Goal: Book appointment/travel/reservation

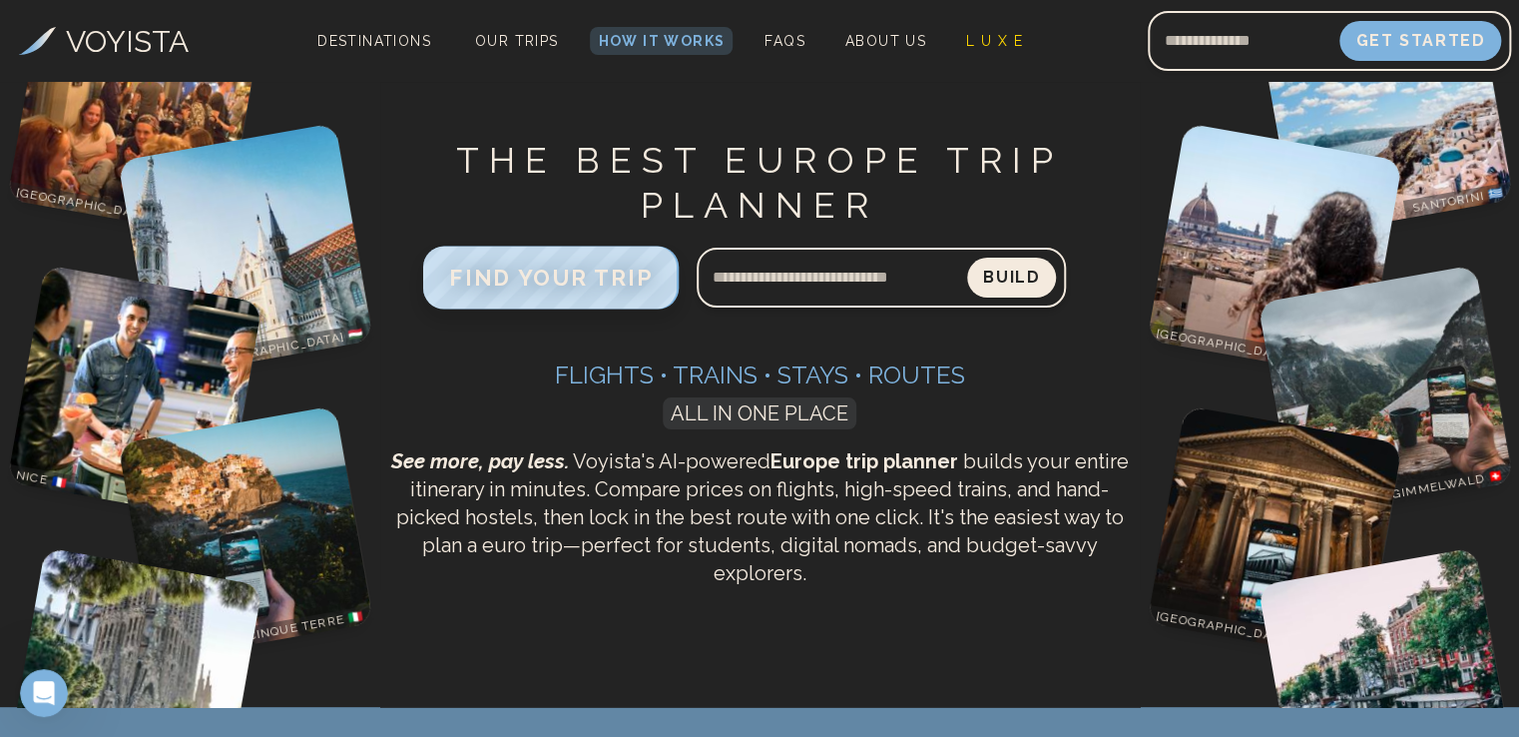
click at [540, 285] on span "FIND YOUR TRIP" at bounding box center [551, 277] width 204 height 26
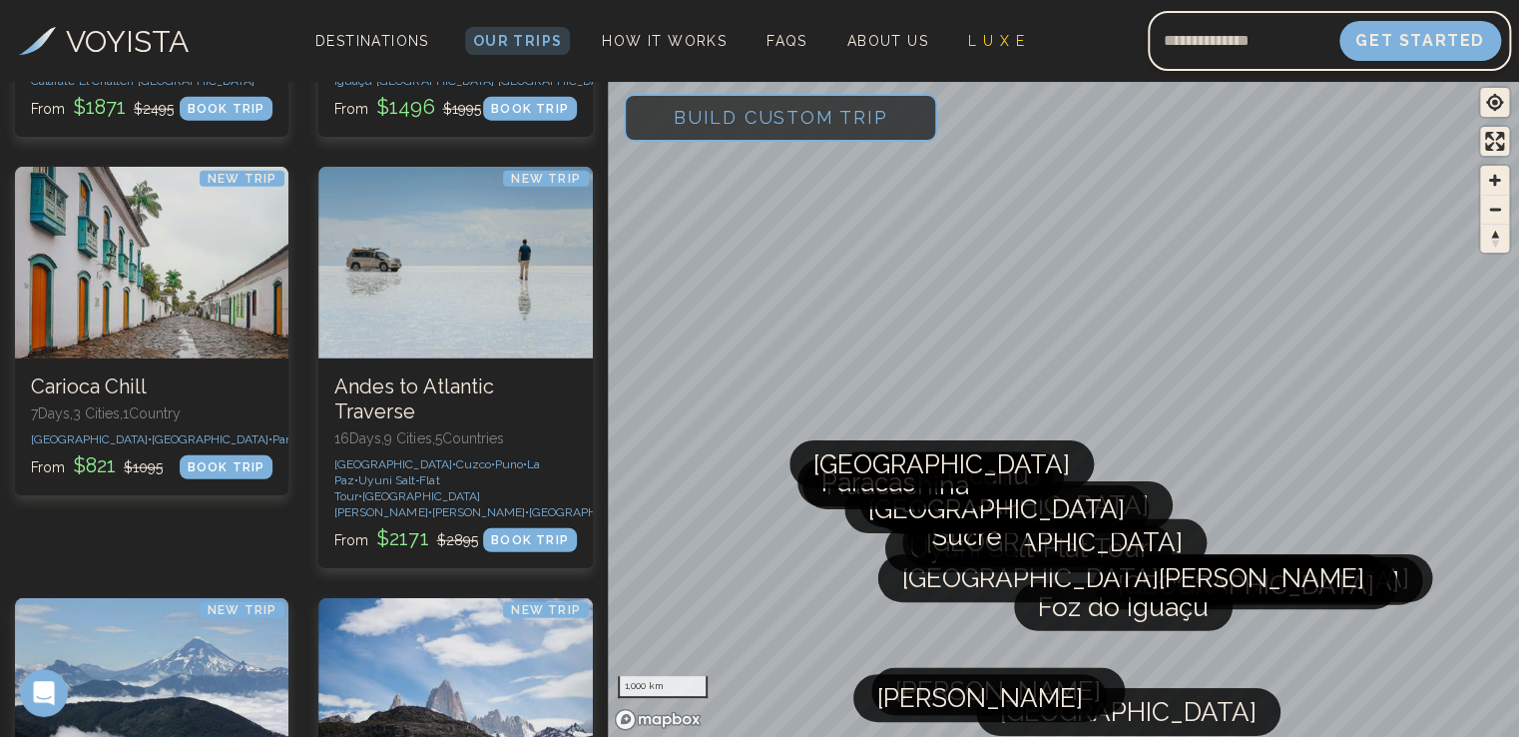
scroll to position [6536, 0]
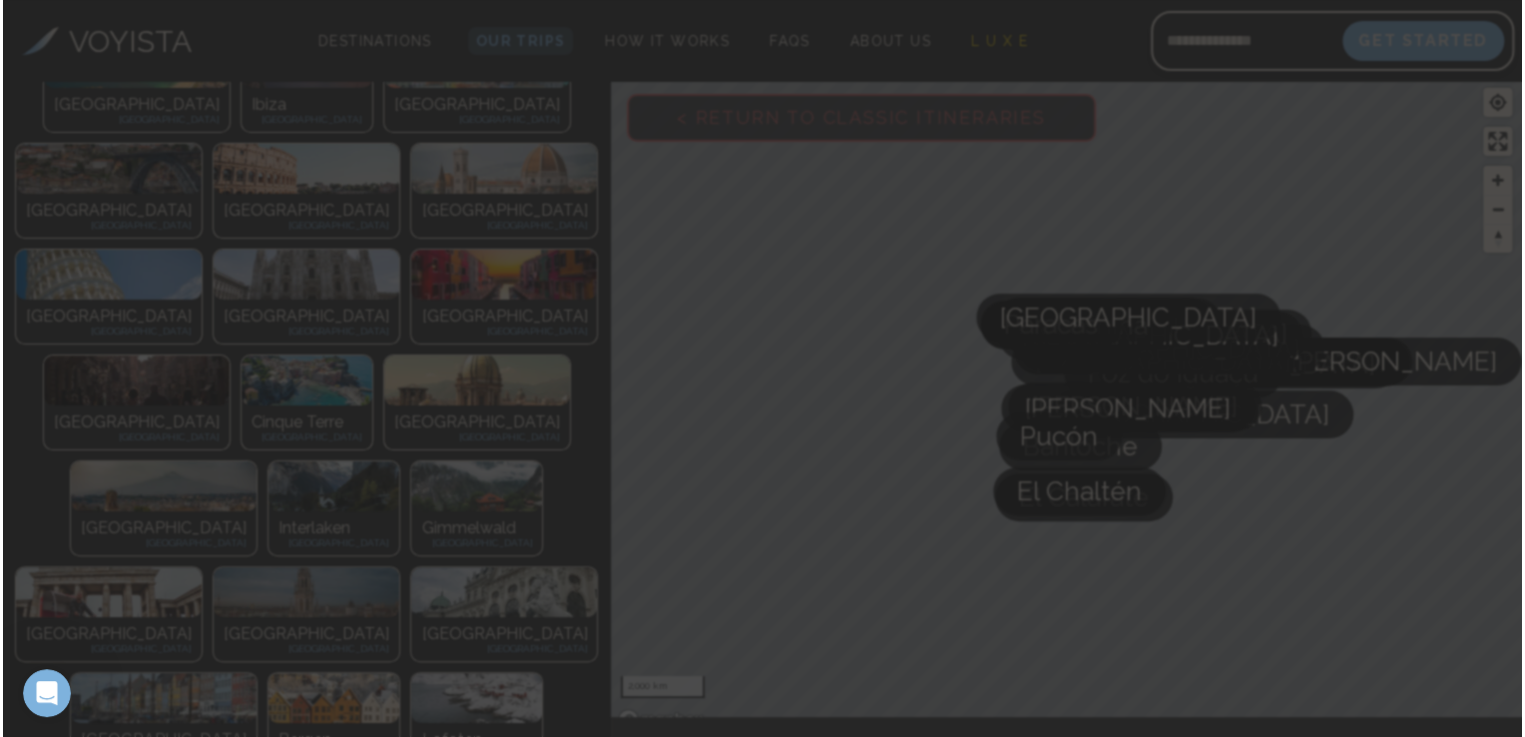
scroll to position [559, 0]
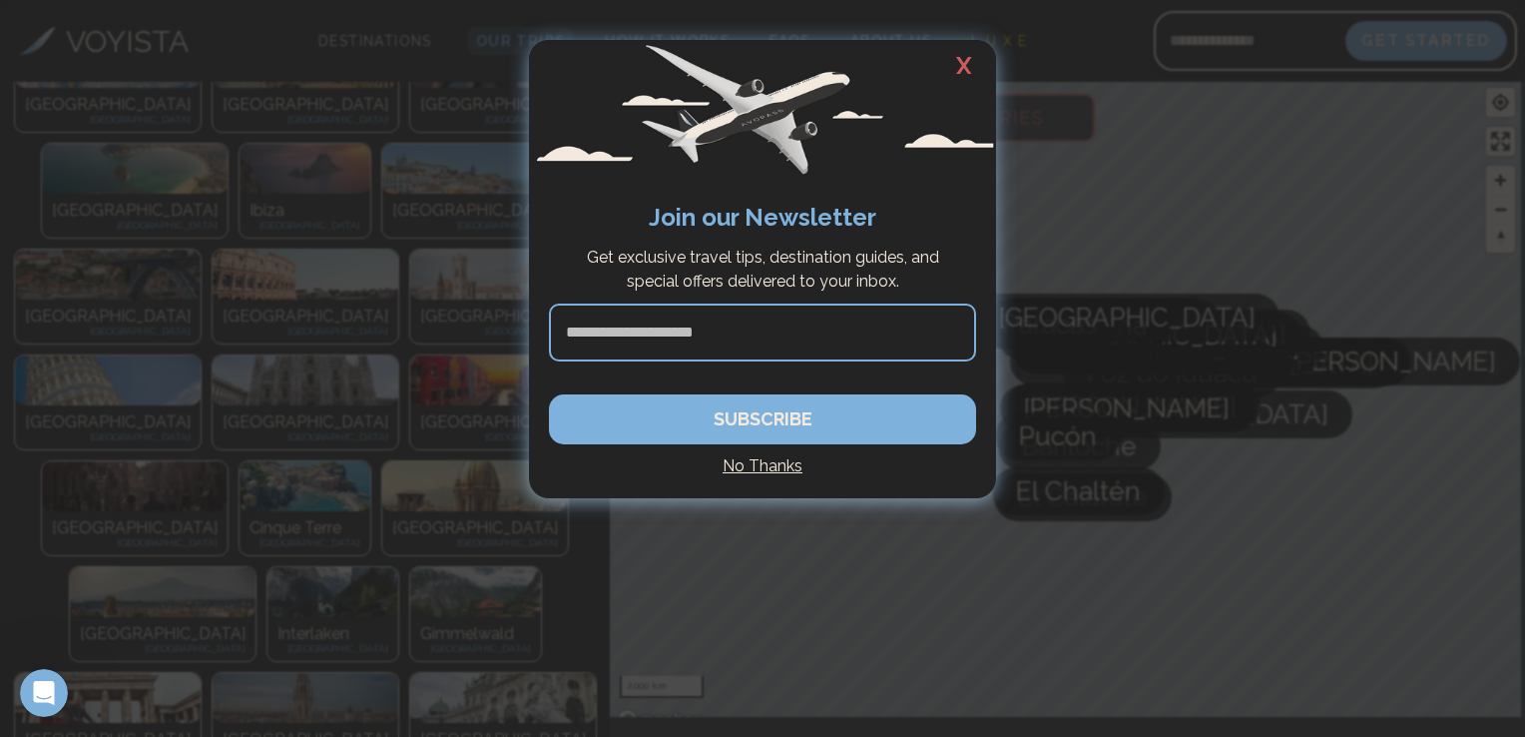
click at [765, 459] on h4 "No Thanks" at bounding box center [762, 466] width 427 height 24
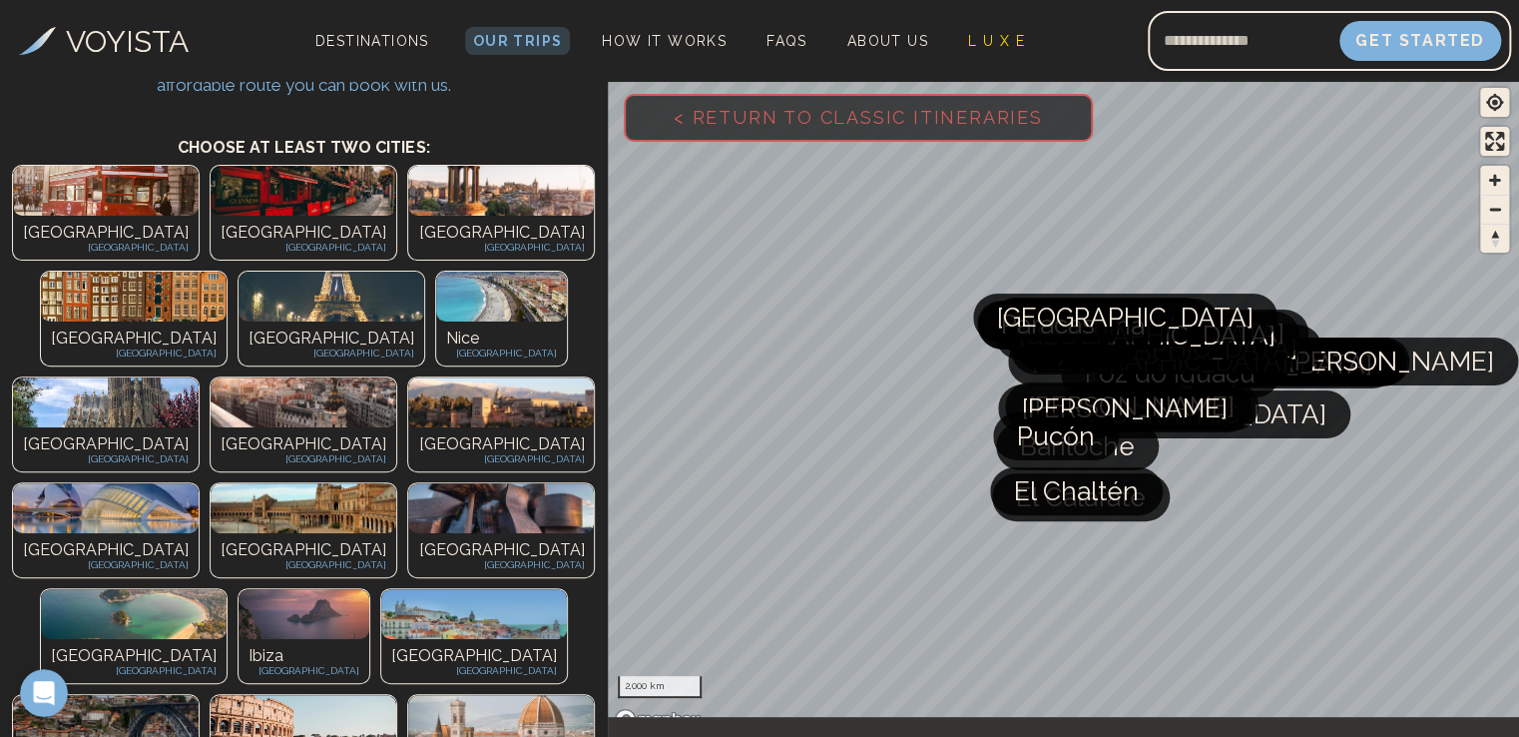
scroll to position [116, 0]
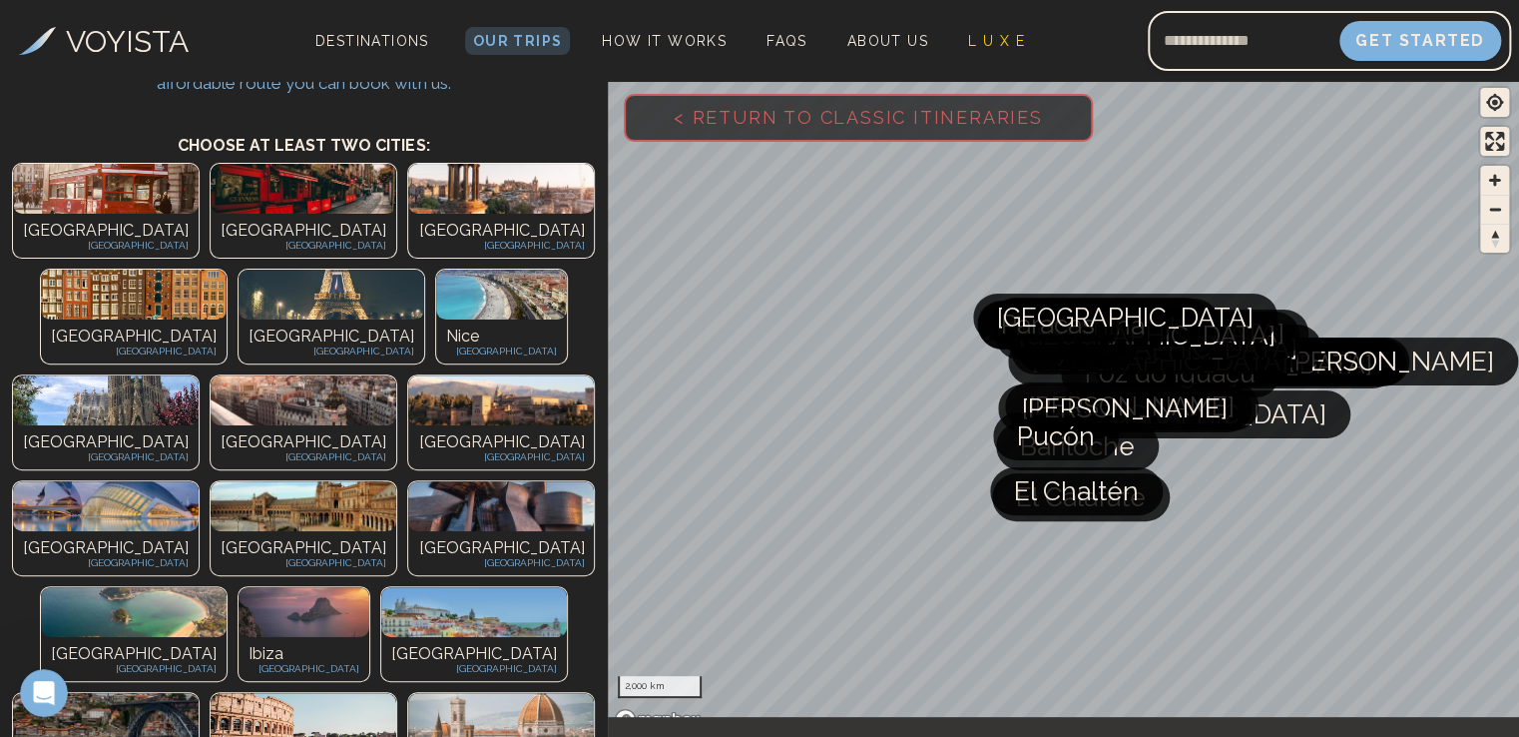
click at [389, 693] on img at bounding box center [304, 718] width 186 height 50
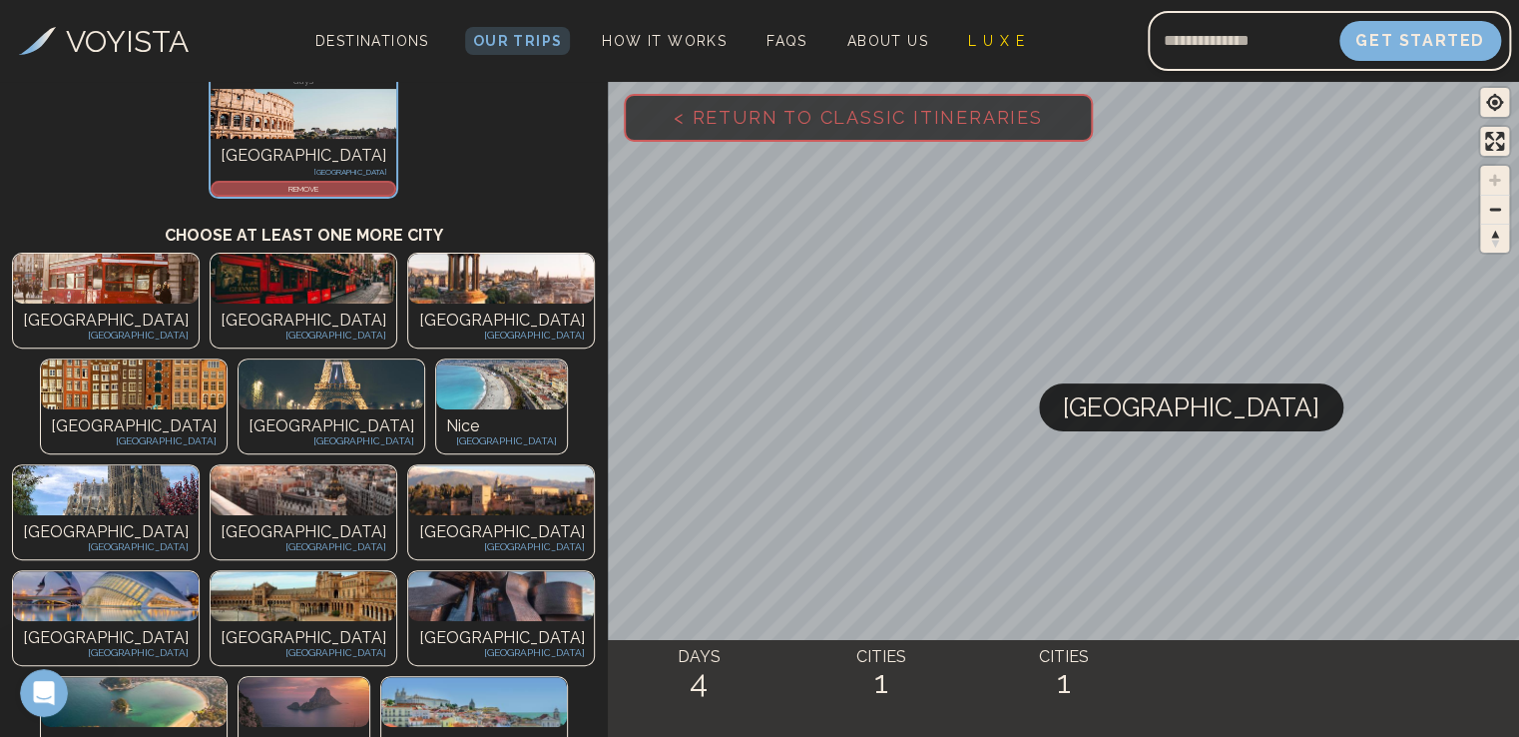
scroll to position [211, 0]
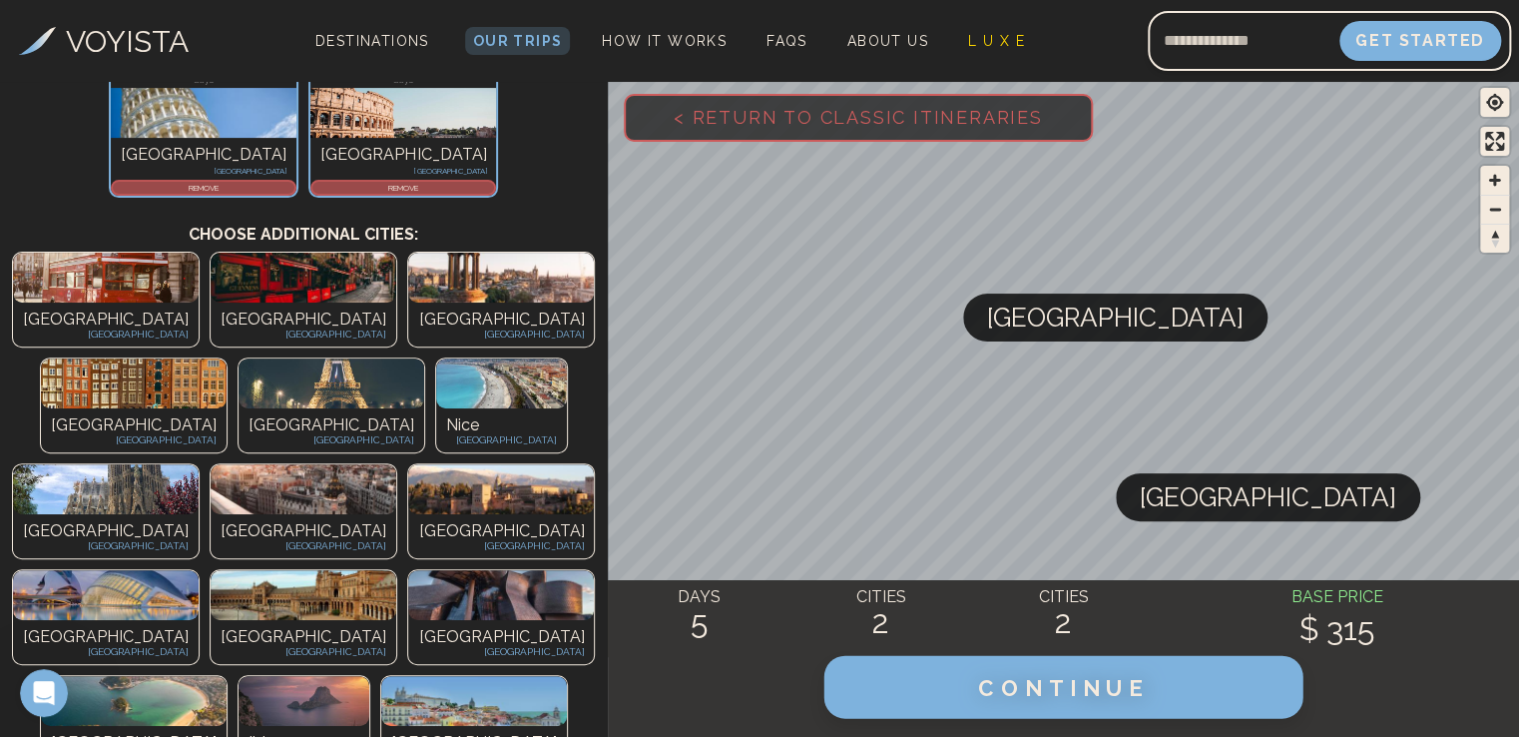
click at [990, 683] on span "CONTINUE" at bounding box center [1063, 687] width 171 height 26
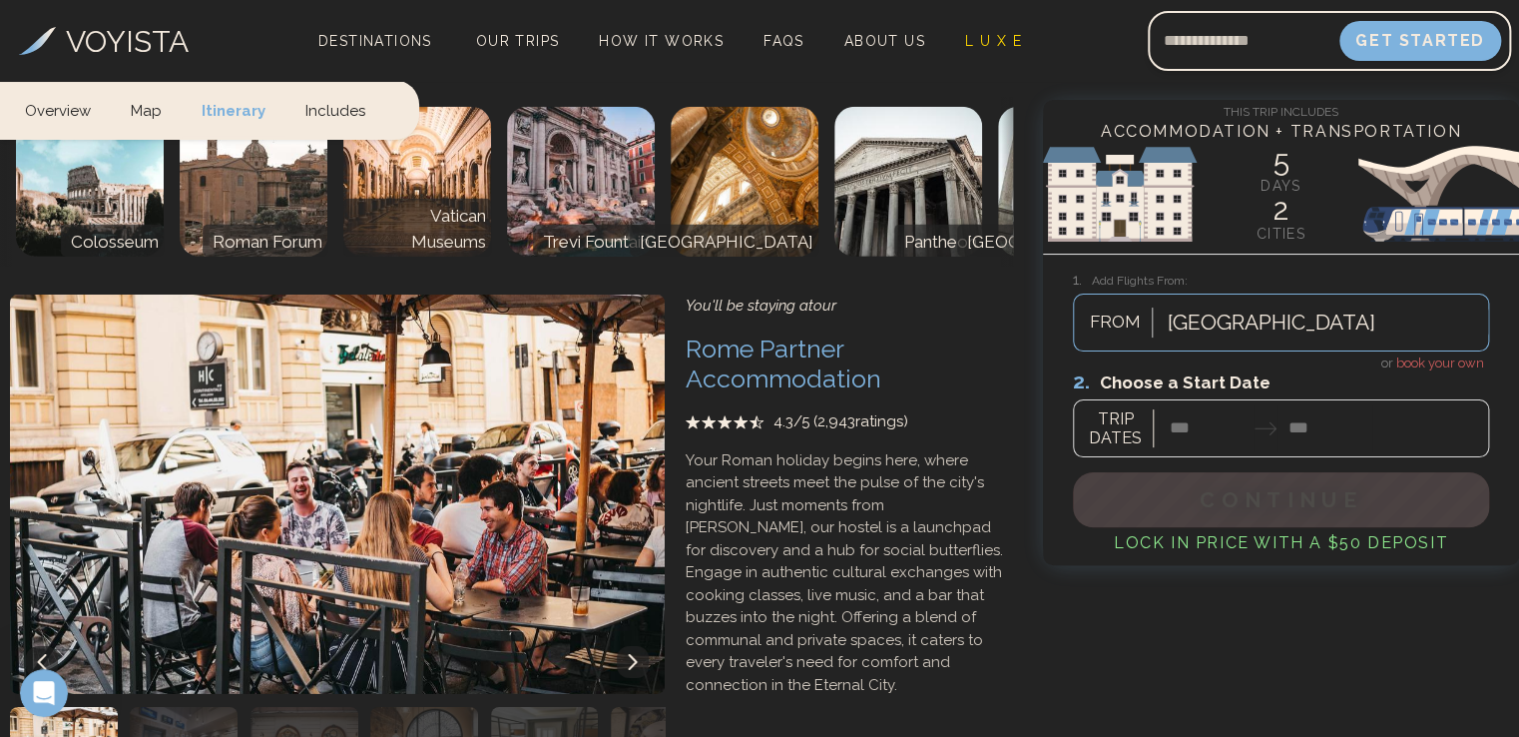
scroll to position [2871, 0]
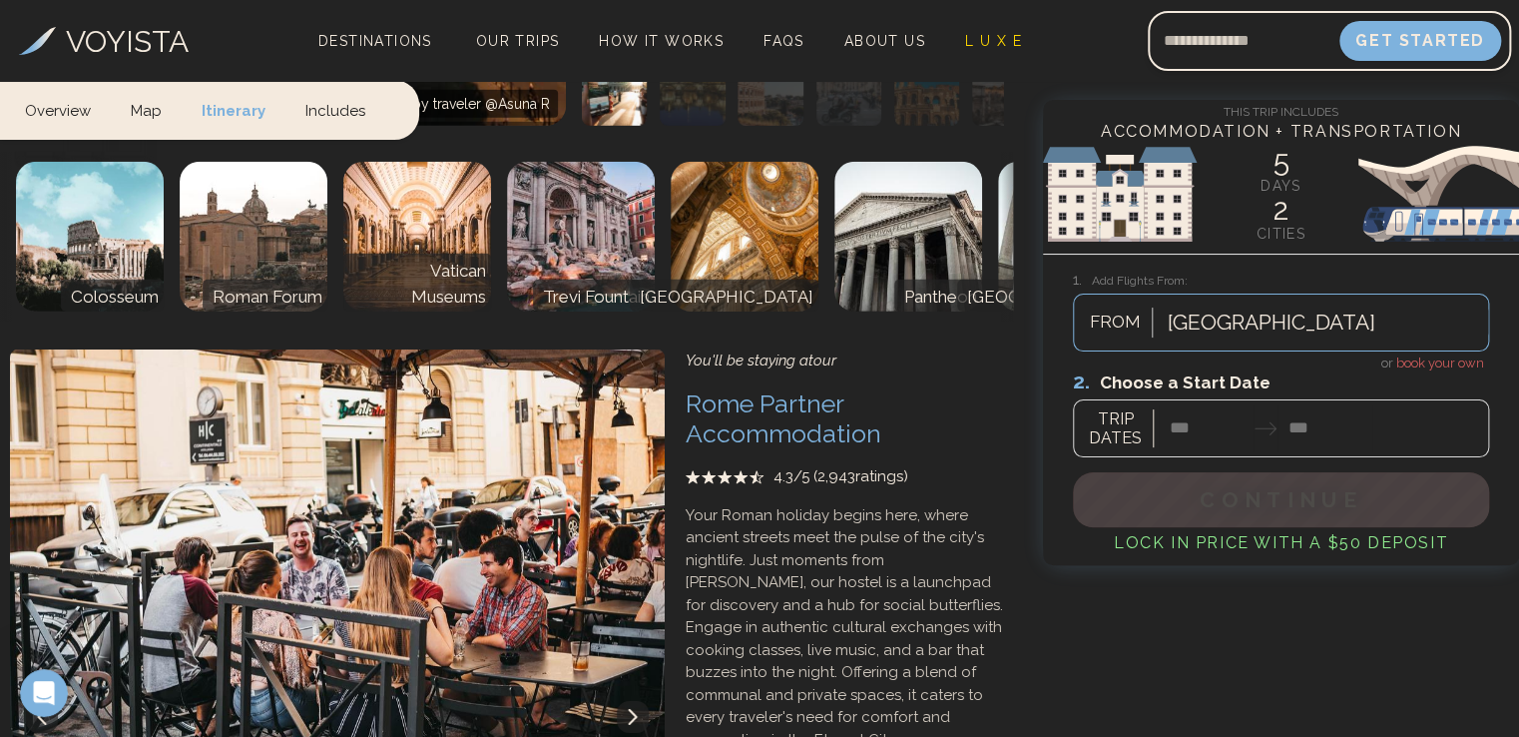
click at [467, 479] on img at bounding box center [329, 548] width 671 height 399
click at [767, 388] on h3 "Rome Partner Accommodation" at bounding box center [843, 418] width 317 height 60
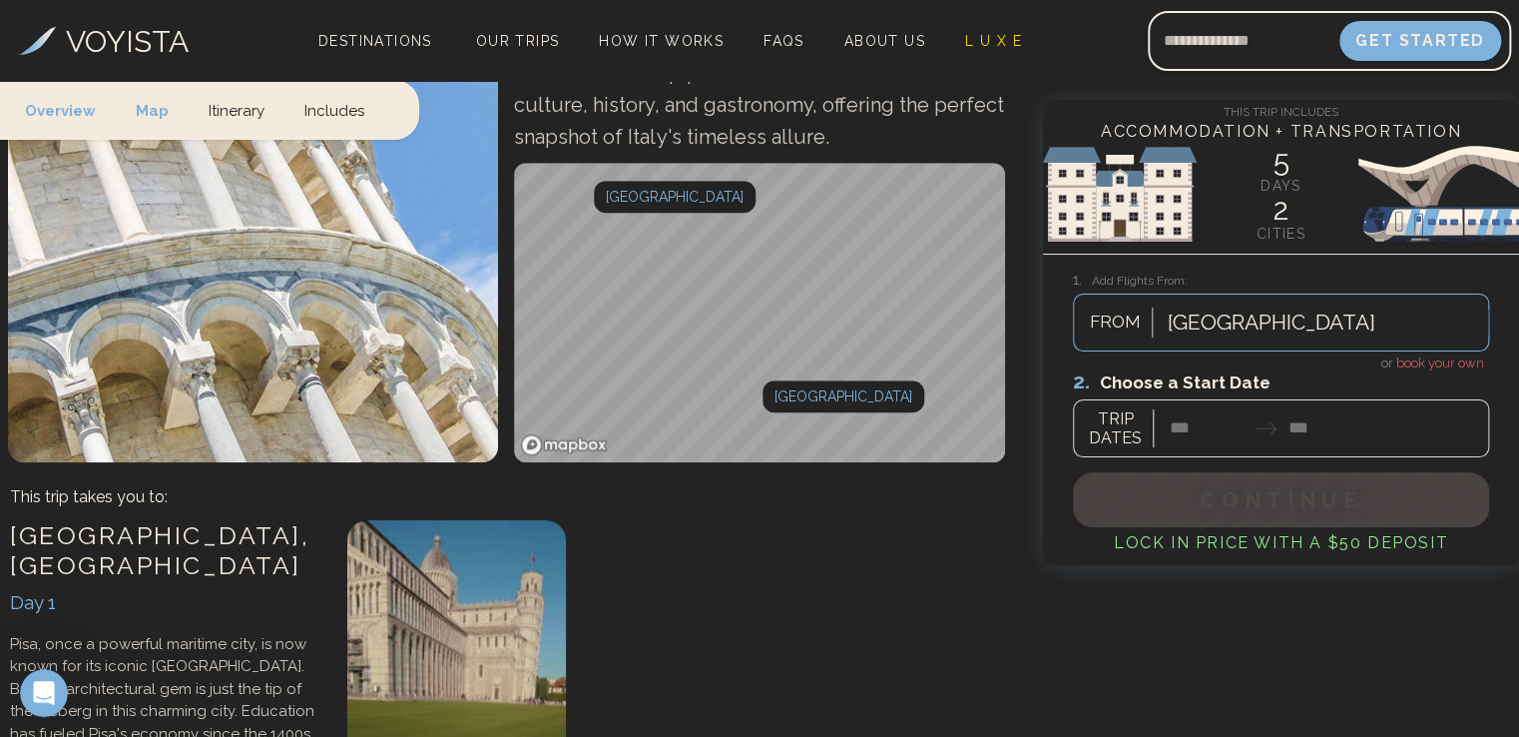
scroll to position [651, 0]
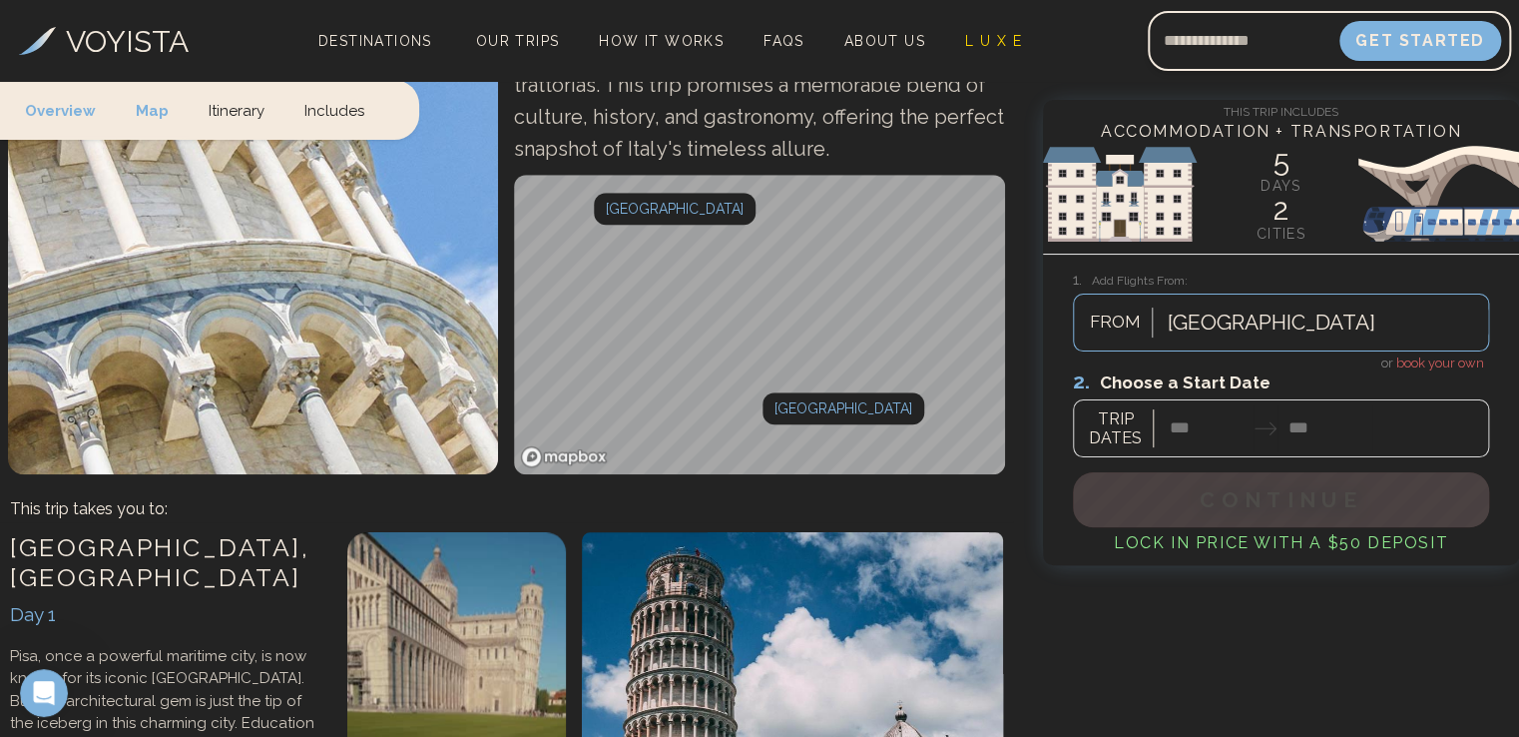
click at [228, 107] on link "Itinerary" at bounding box center [237, 109] width 96 height 59
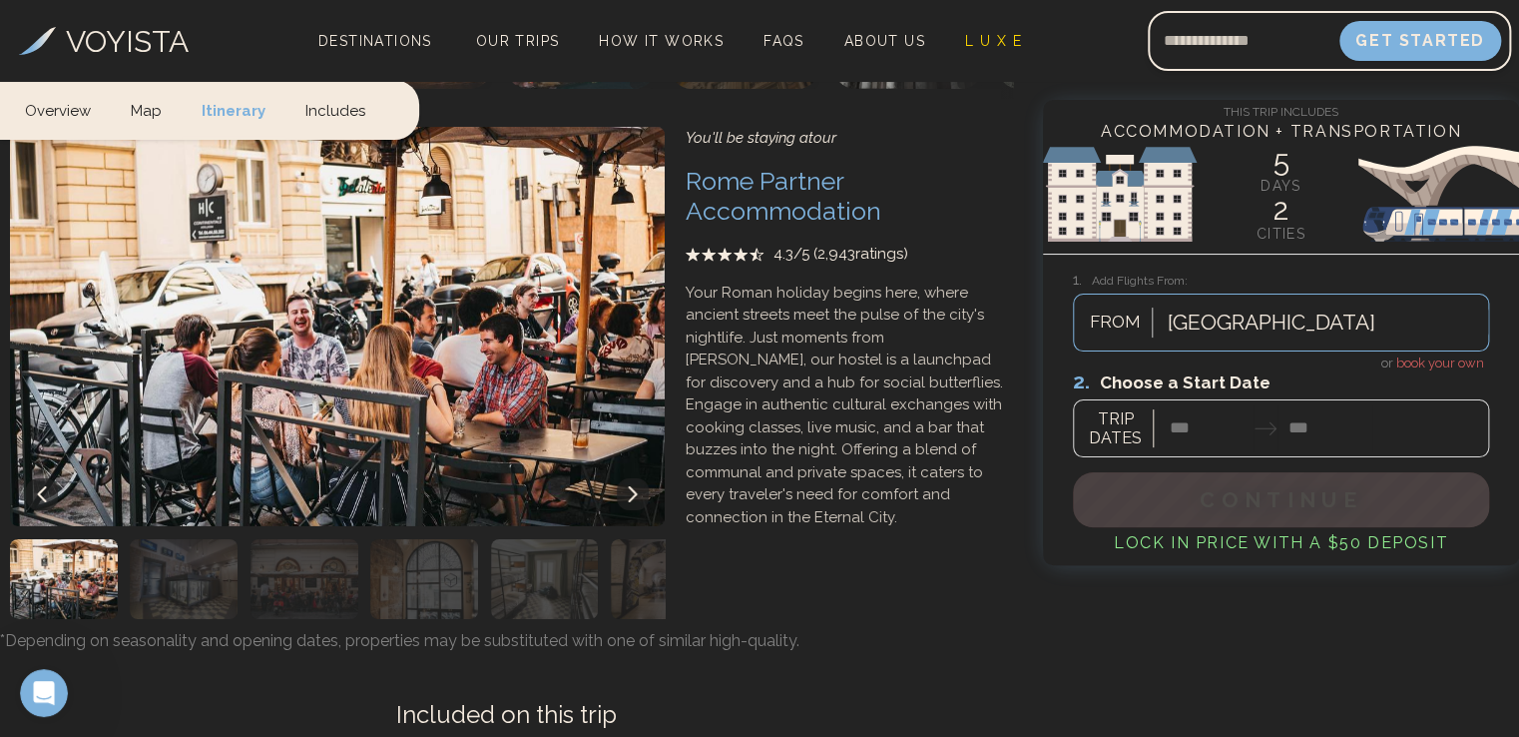
scroll to position [3084, 0]
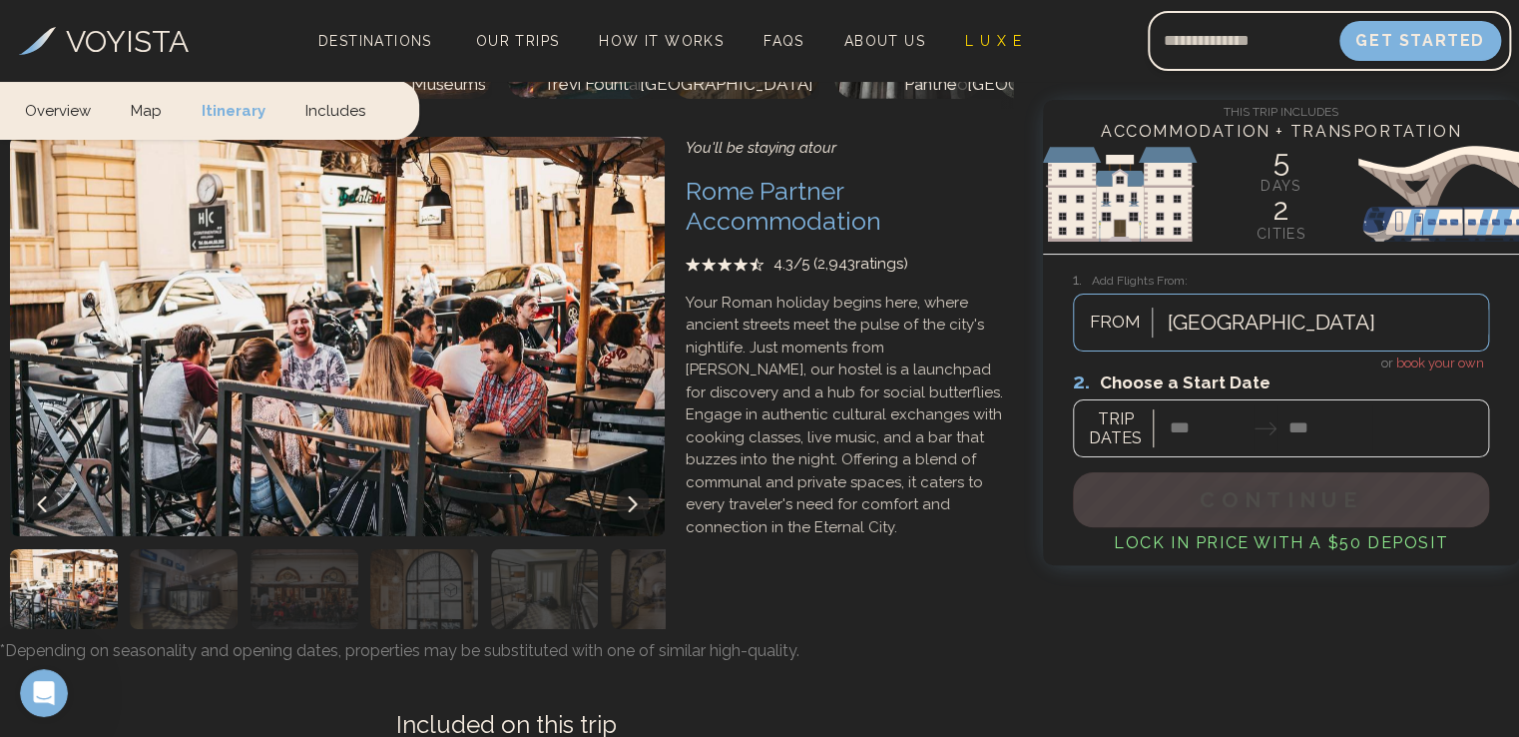
click at [637, 496] on icon at bounding box center [633, 504] width 16 height 16
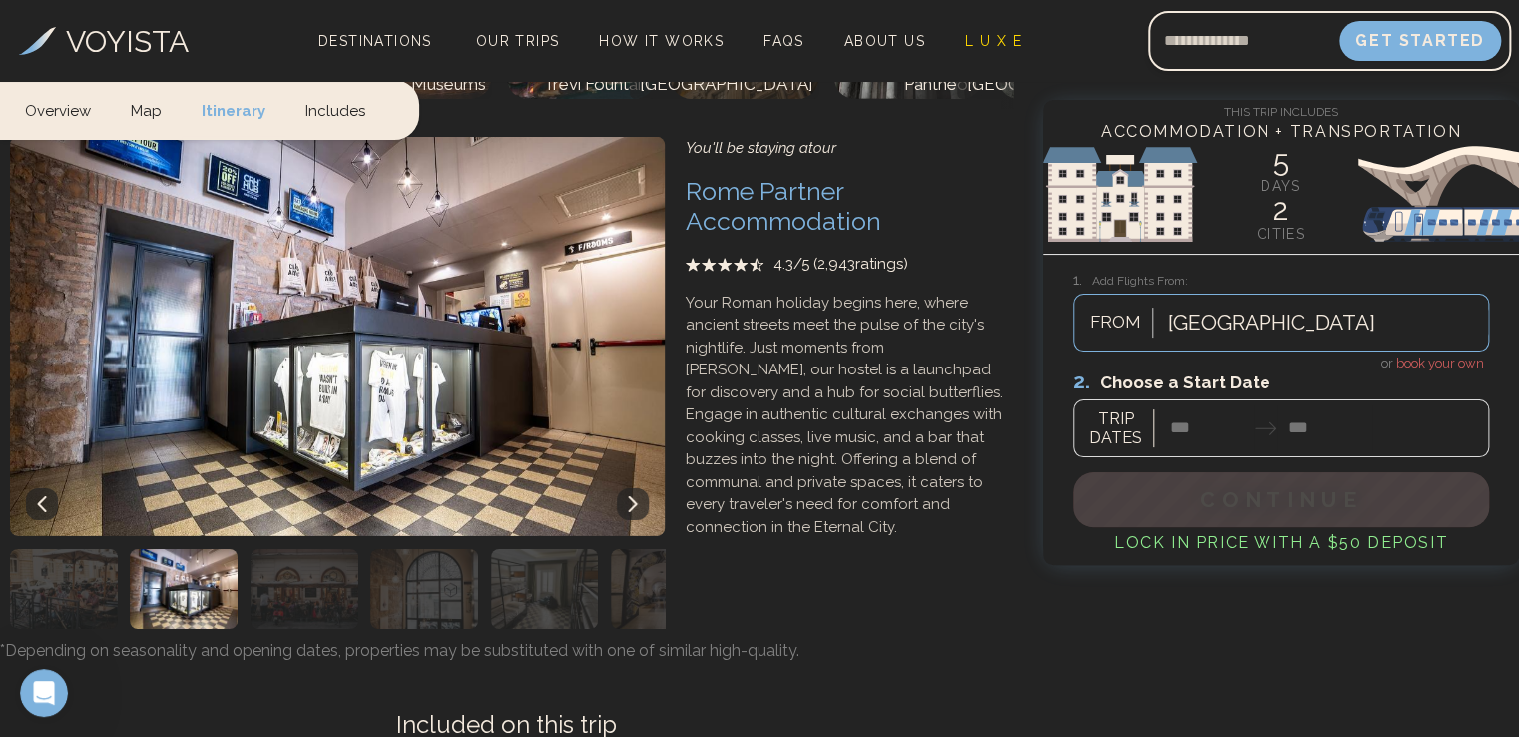
click at [637, 496] on icon at bounding box center [633, 504] width 16 height 16
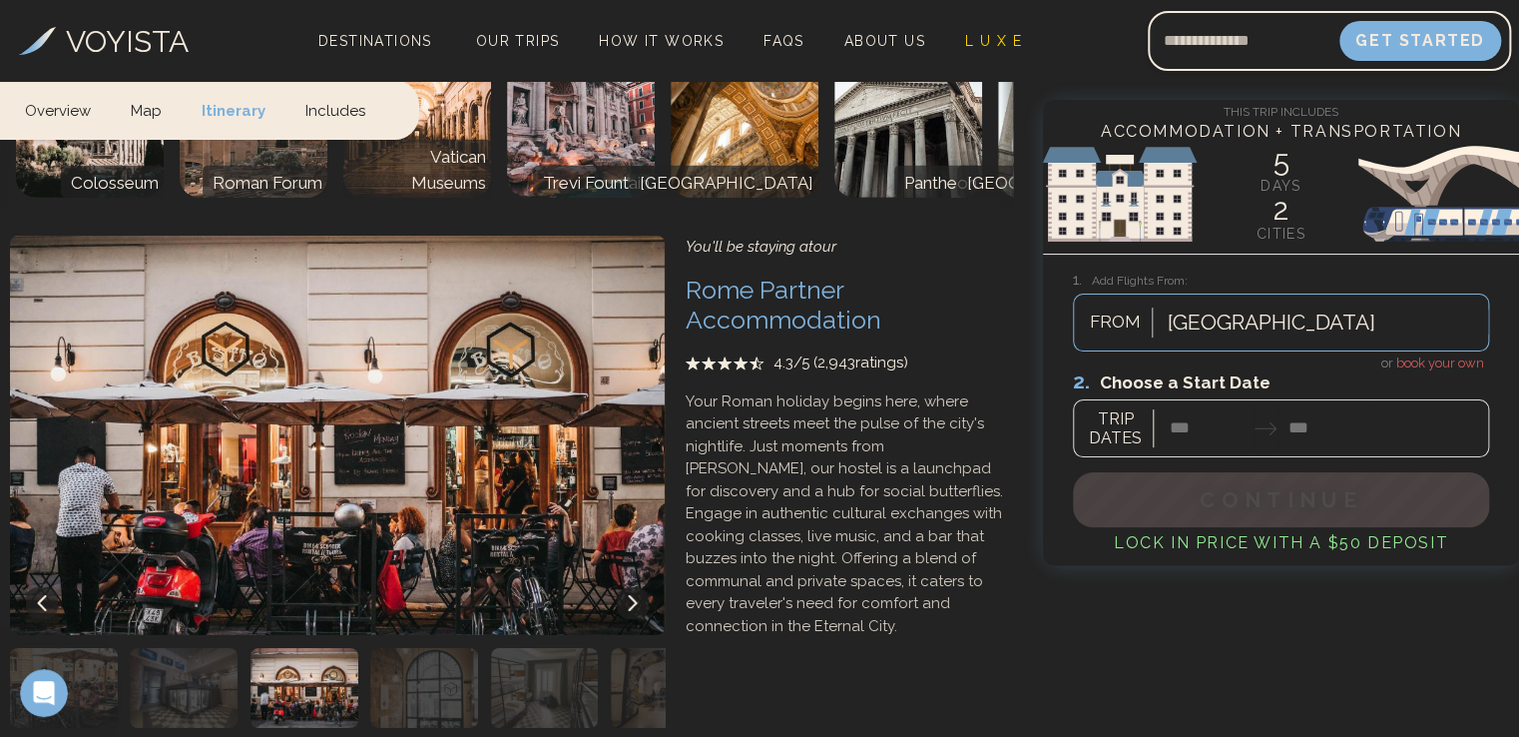
scroll to position [2984, 0]
click at [635, 596] on icon at bounding box center [633, 604] width 9 height 16
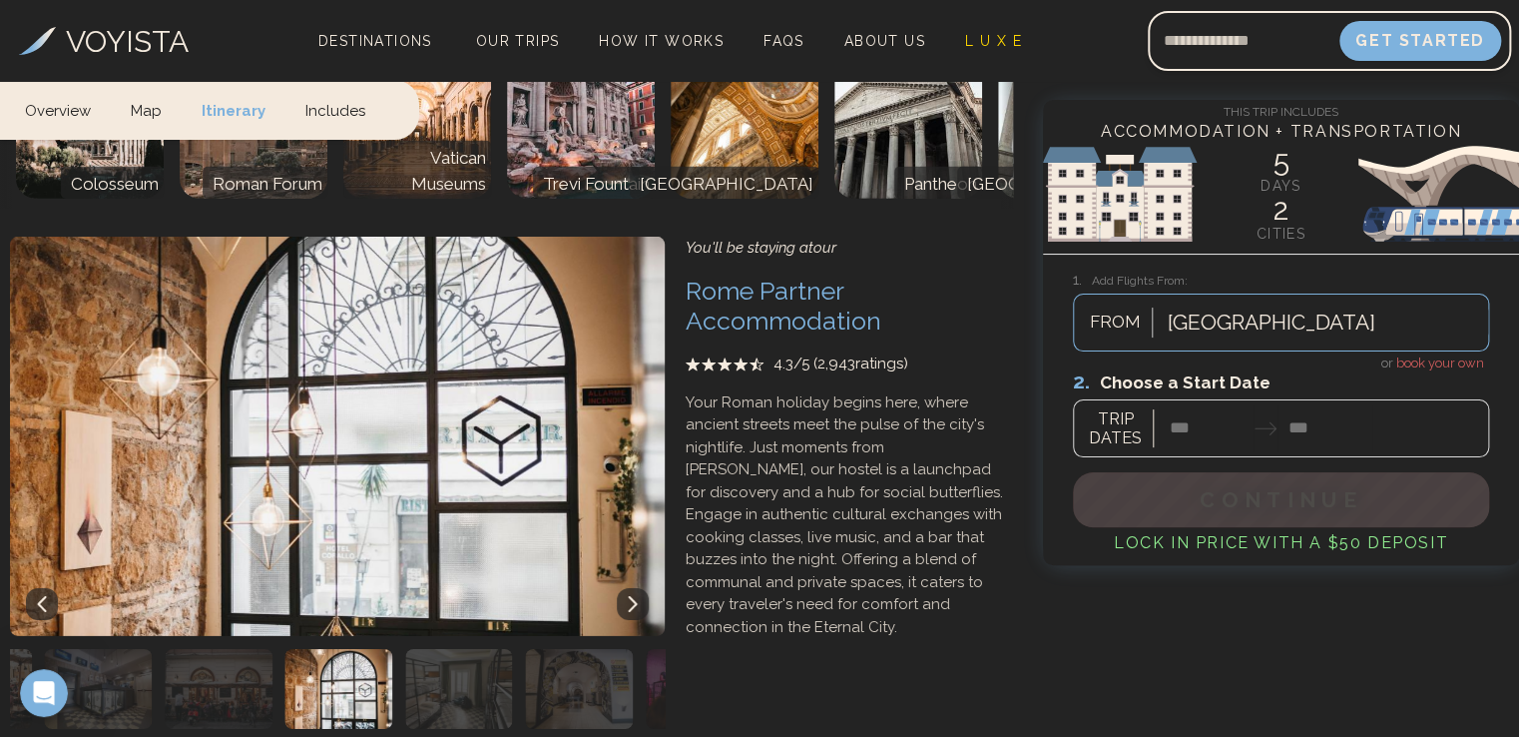
click at [635, 596] on icon at bounding box center [633, 604] width 9 height 16
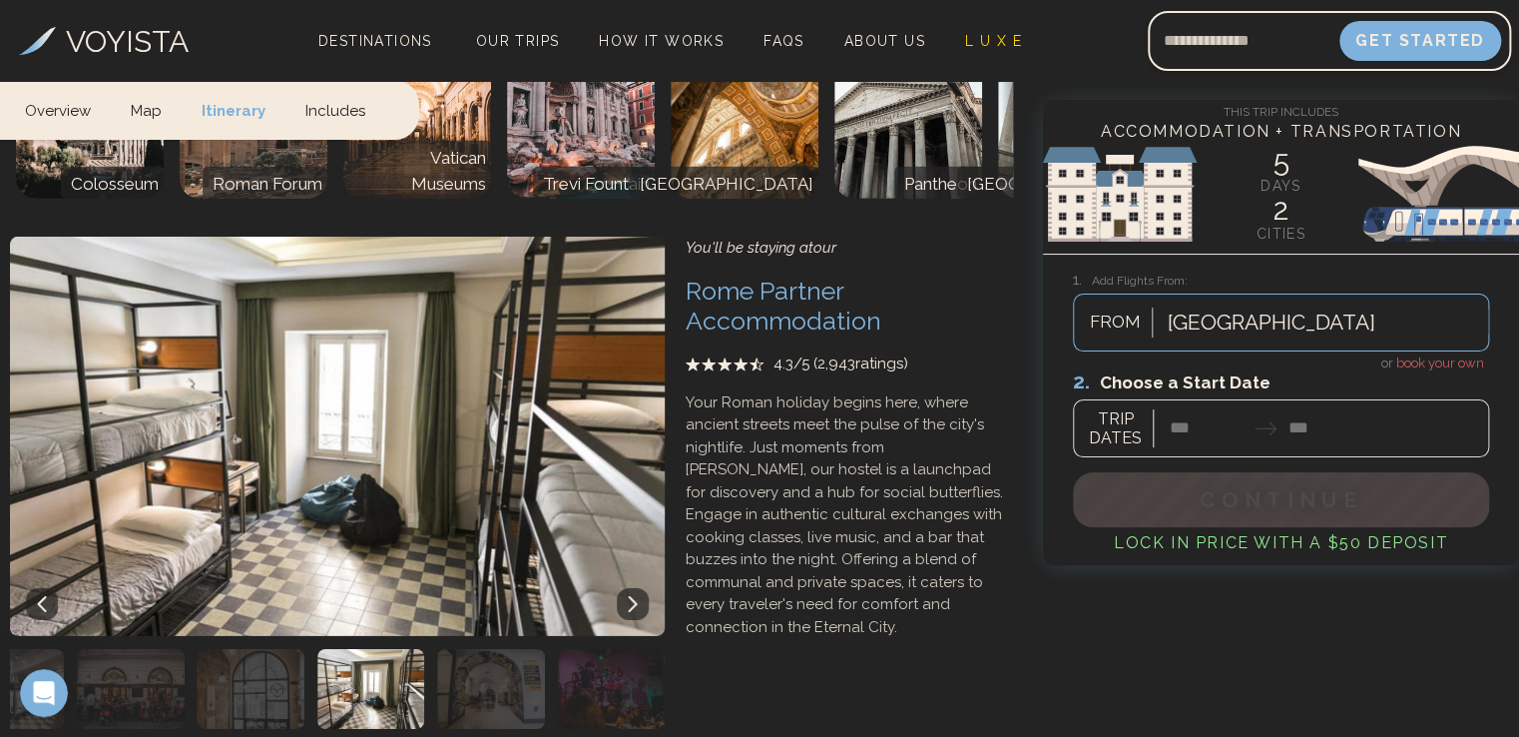
click at [635, 596] on icon at bounding box center [633, 604] width 9 height 16
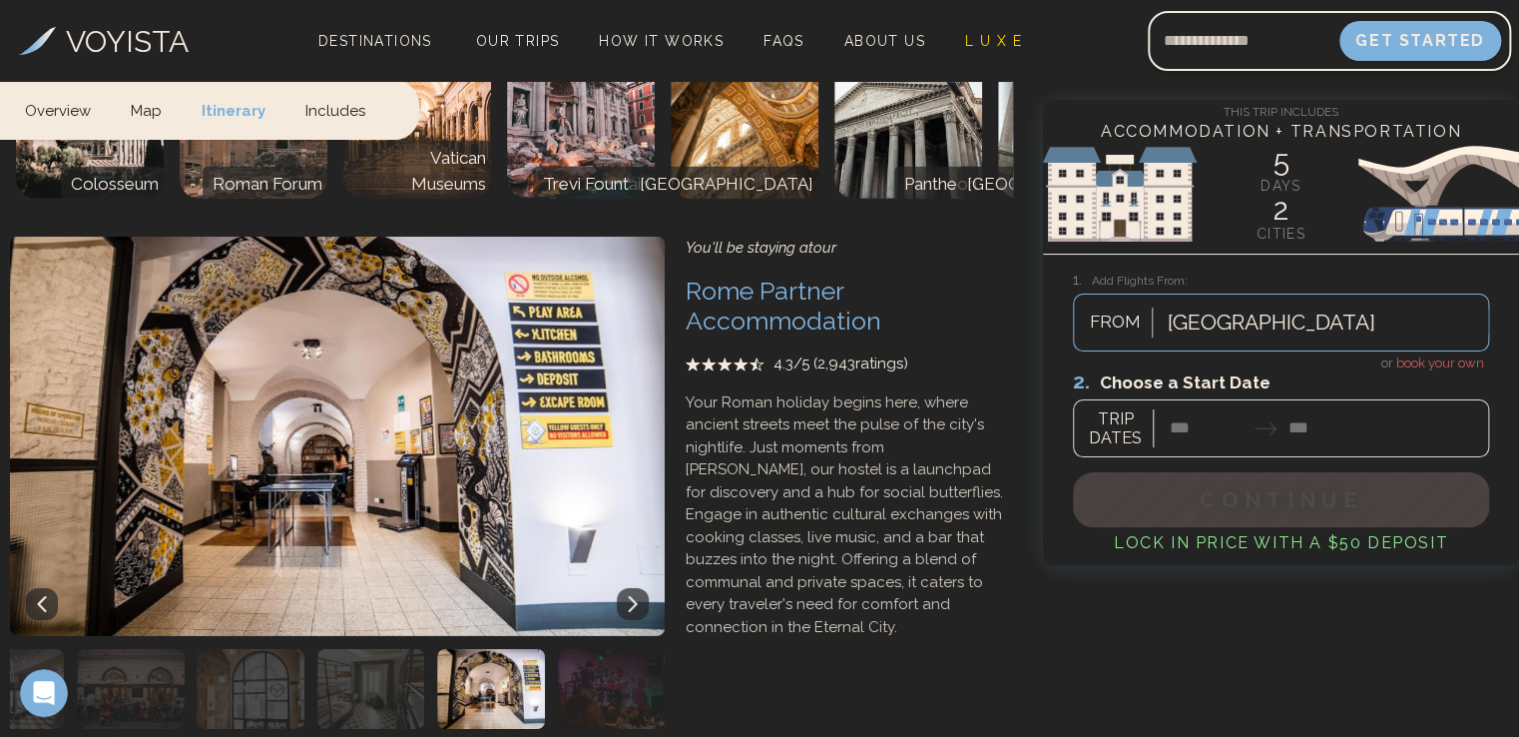
click at [635, 596] on icon at bounding box center [633, 604] width 9 height 16
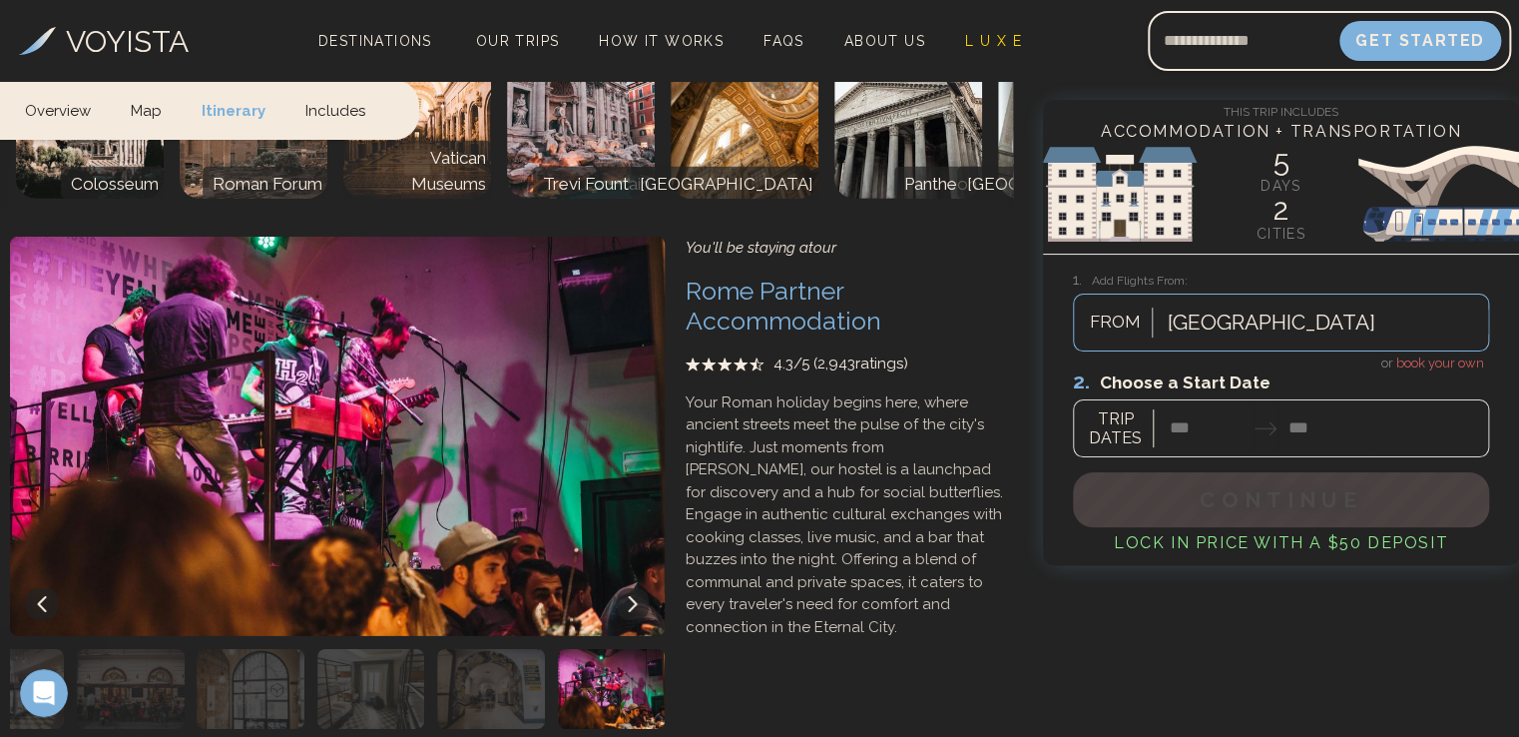
click at [635, 596] on icon at bounding box center [633, 604] width 9 height 16
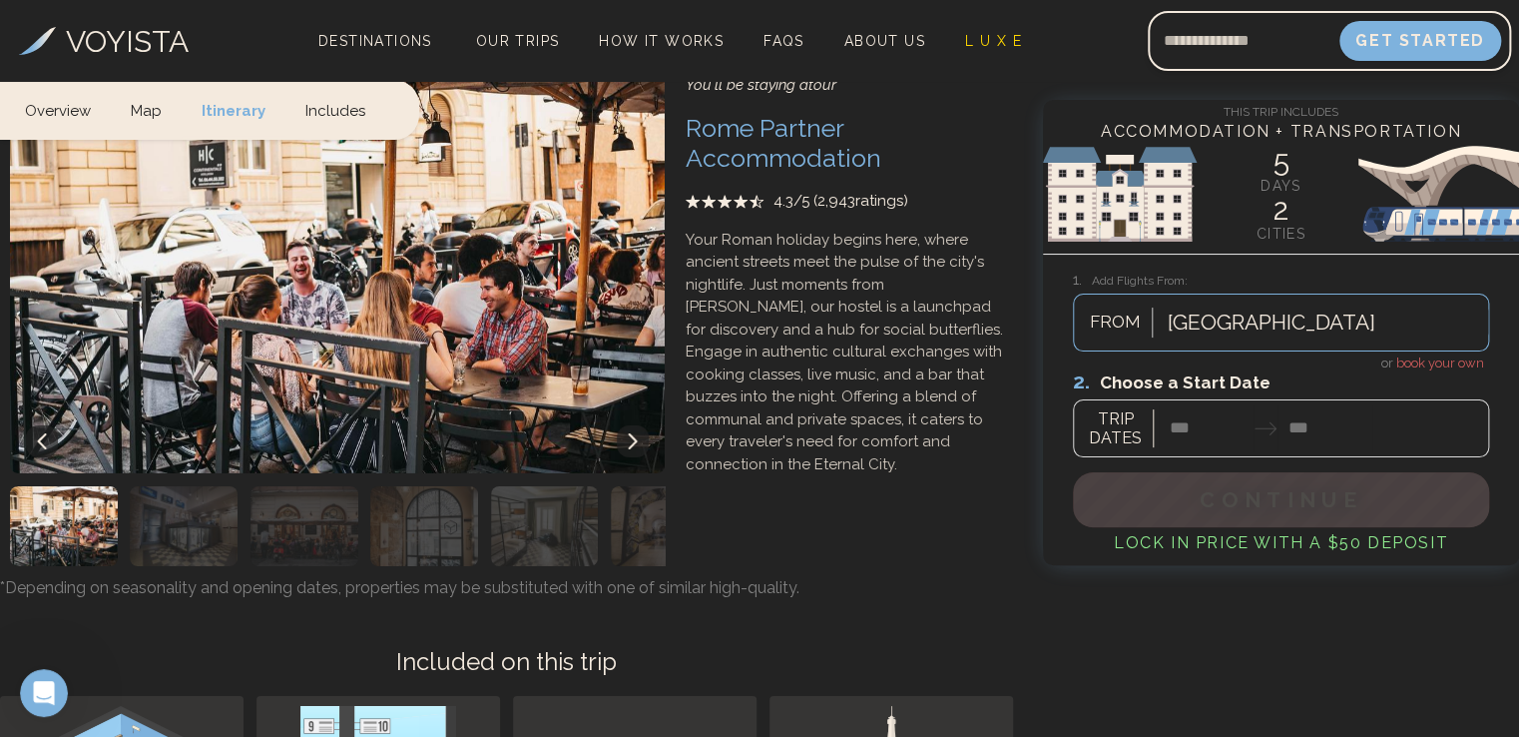
scroll to position [3145, 0]
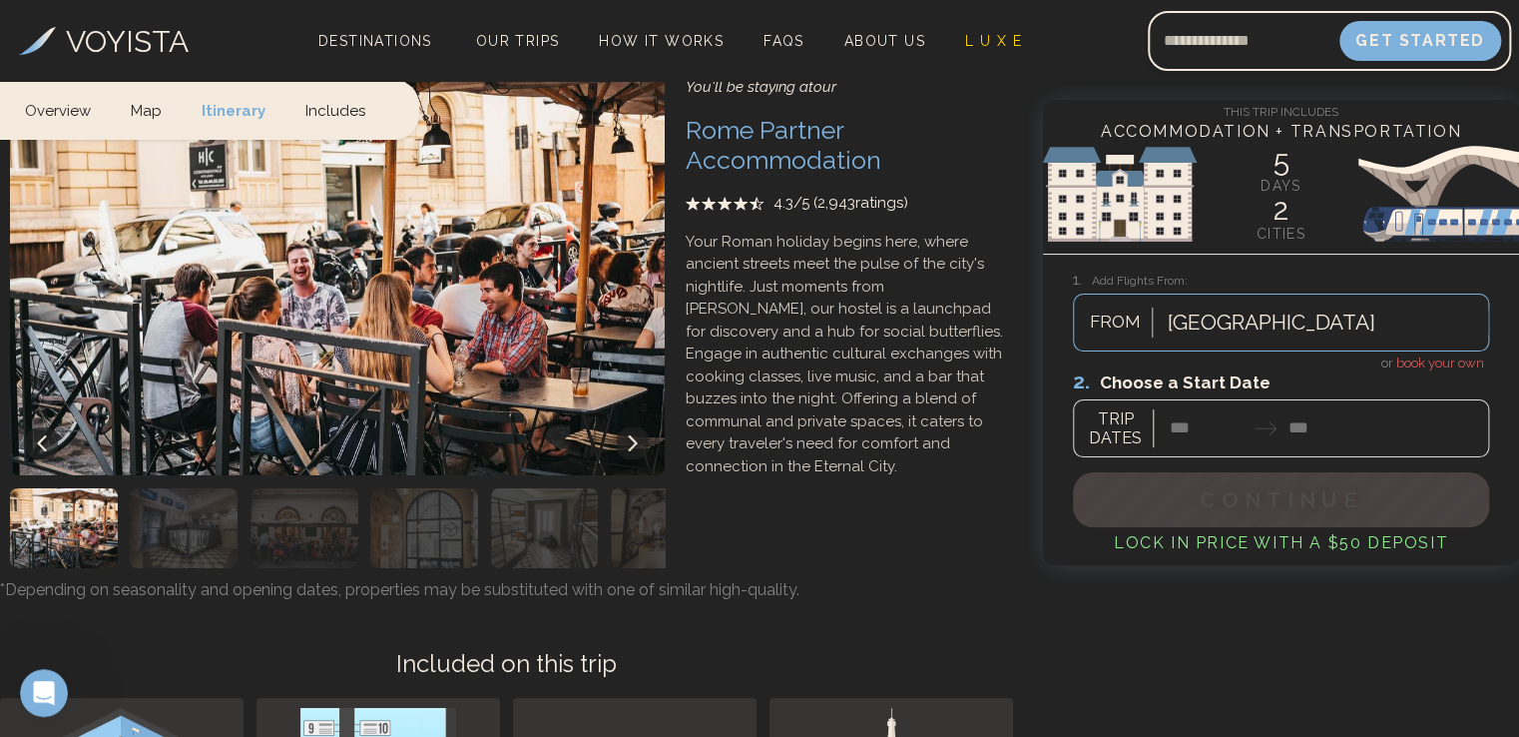
click at [637, 435] on icon at bounding box center [633, 443] width 16 height 16
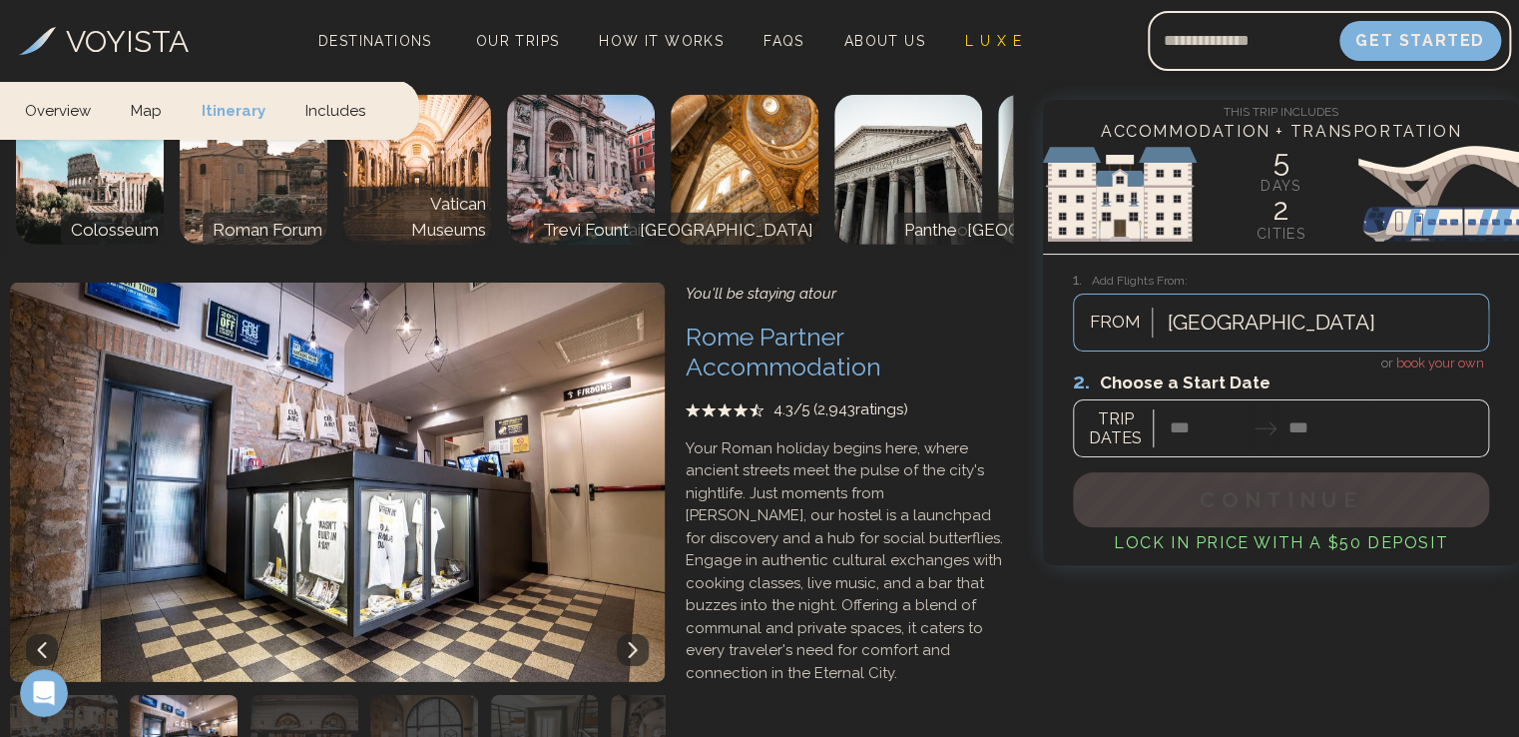
scroll to position [2929, 0]
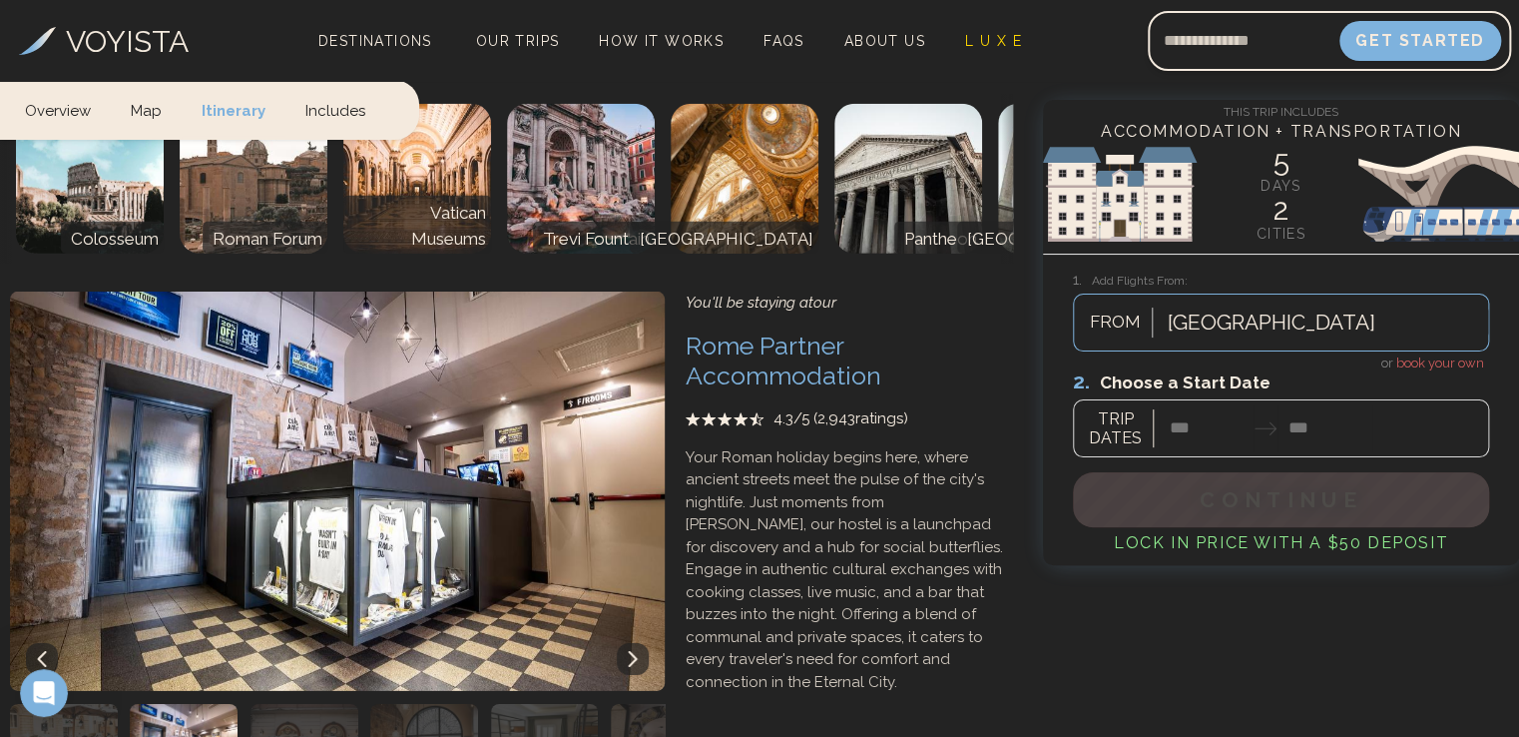
click at [631, 651] on icon at bounding box center [633, 659] width 16 height 16
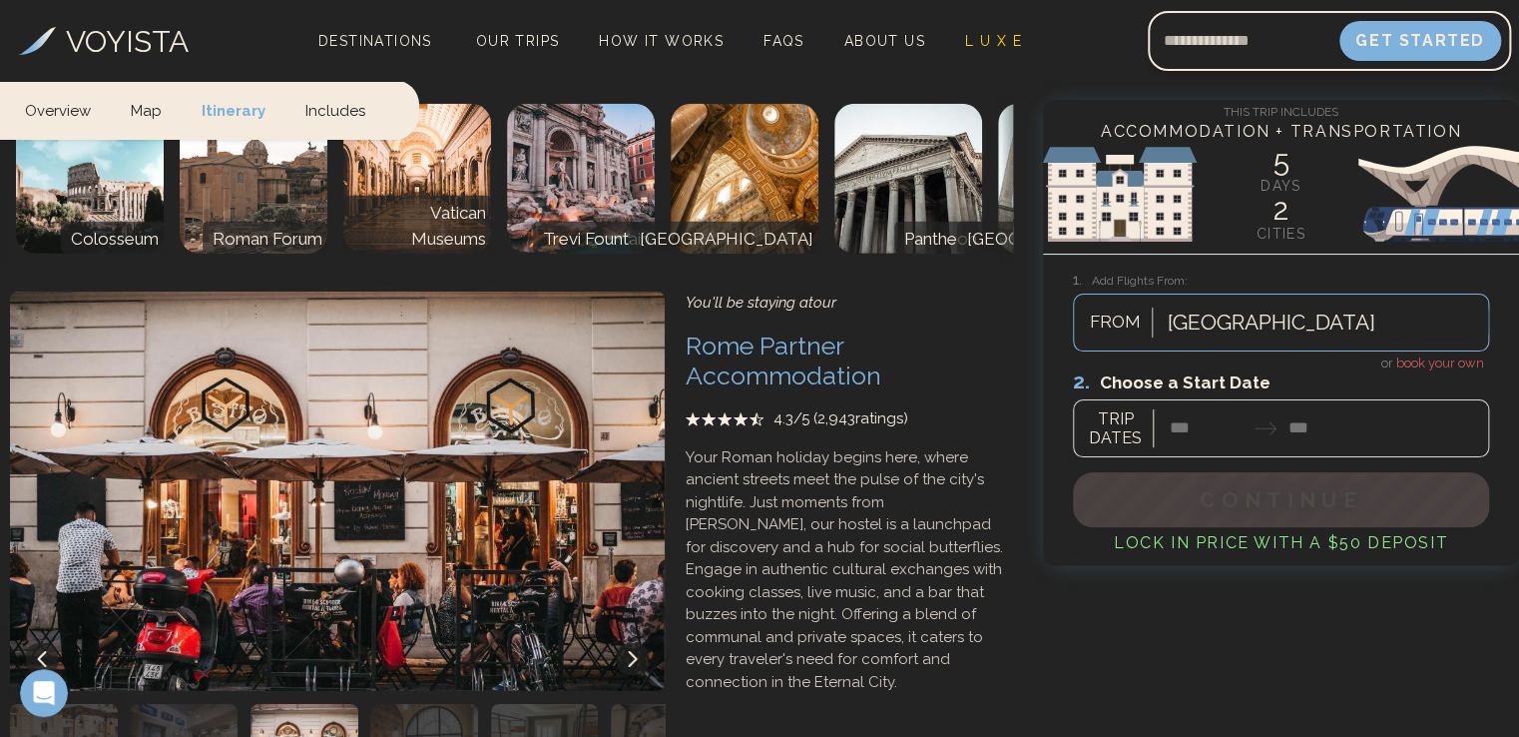
click at [631, 651] on icon at bounding box center [633, 659] width 16 height 16
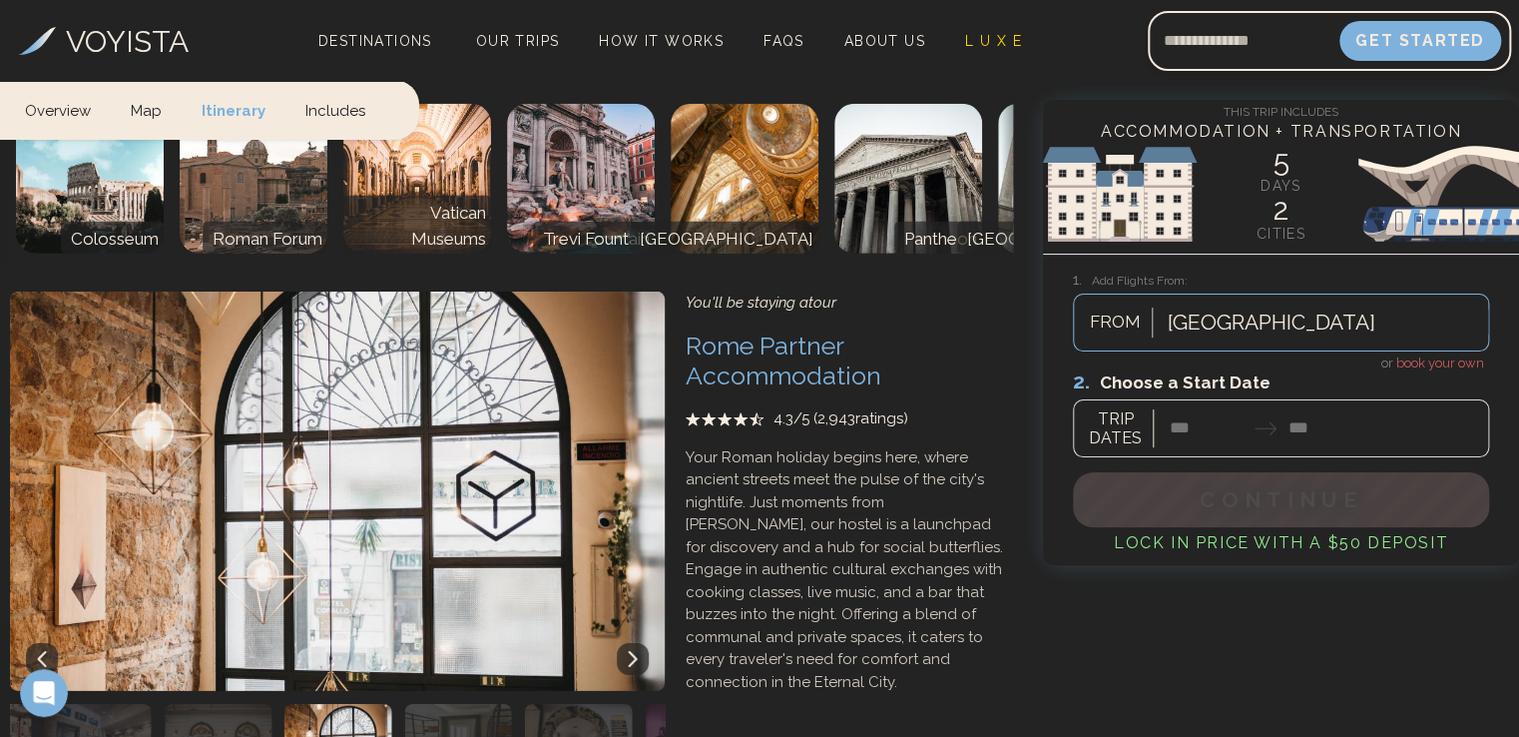
click at [631, 651] on icon at bounding box center [633, 659] width 16 height 16
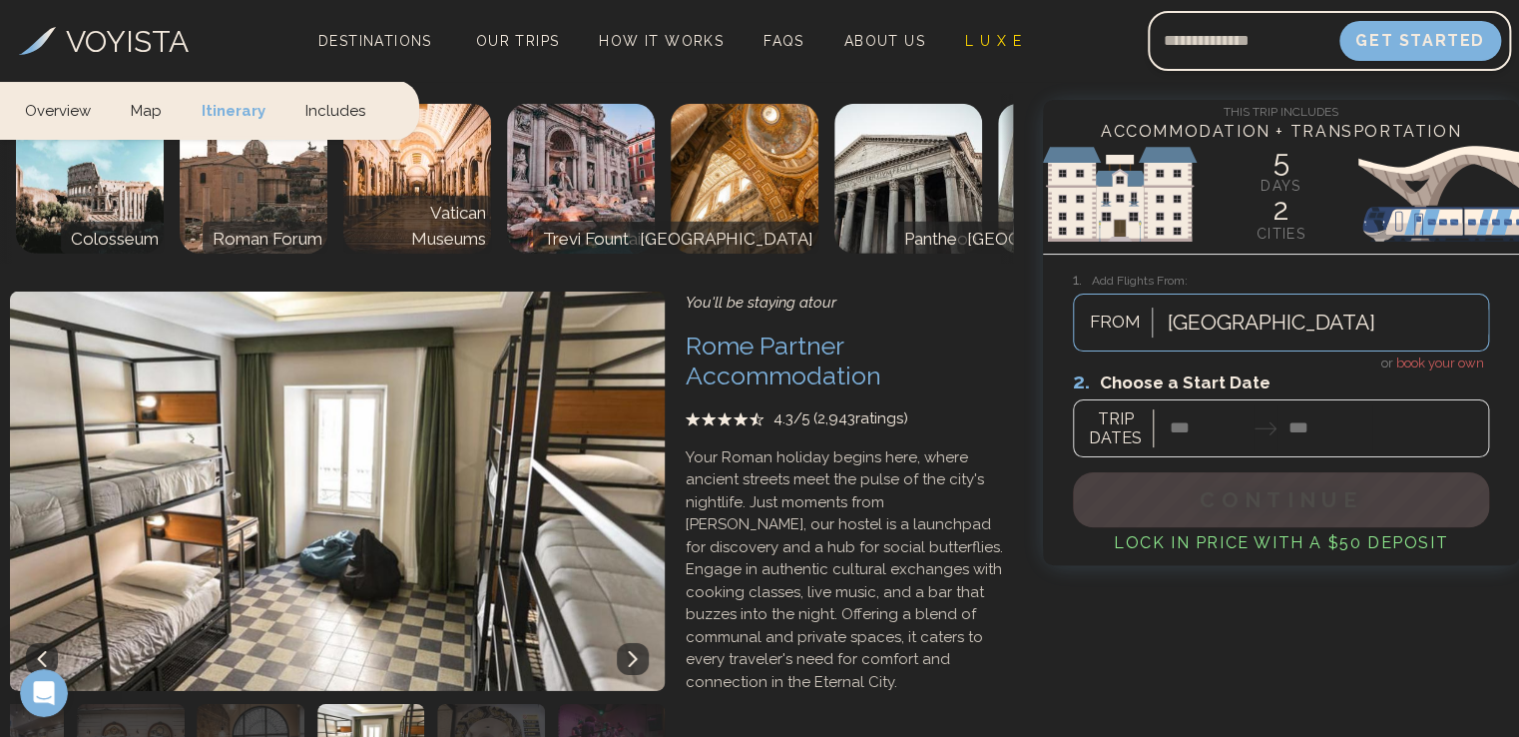
click at [631, 651] on icon at bounding box center [633, 659] width 16 height 16
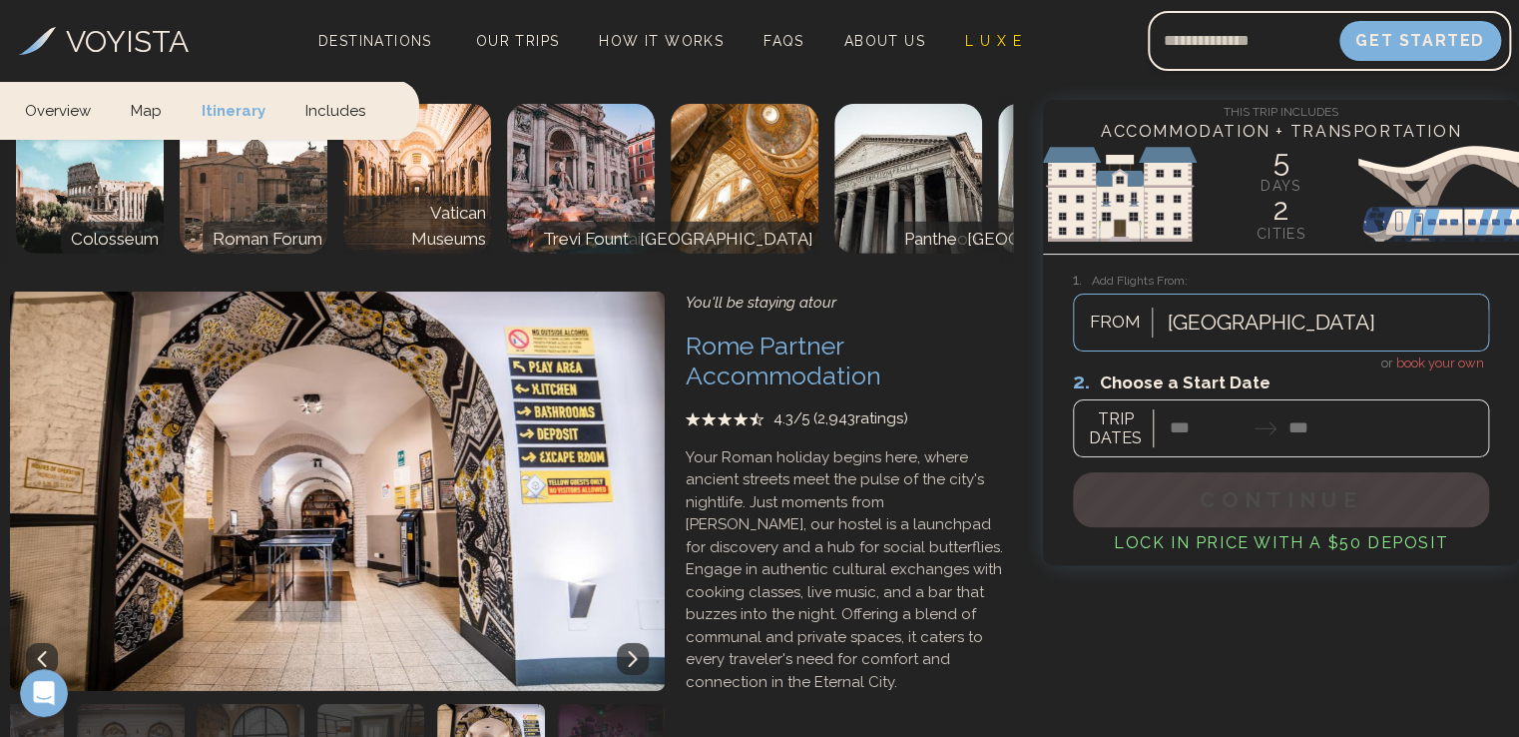
click at [631, 651] on icon at bounding box center [633, 659] width 16 height 16
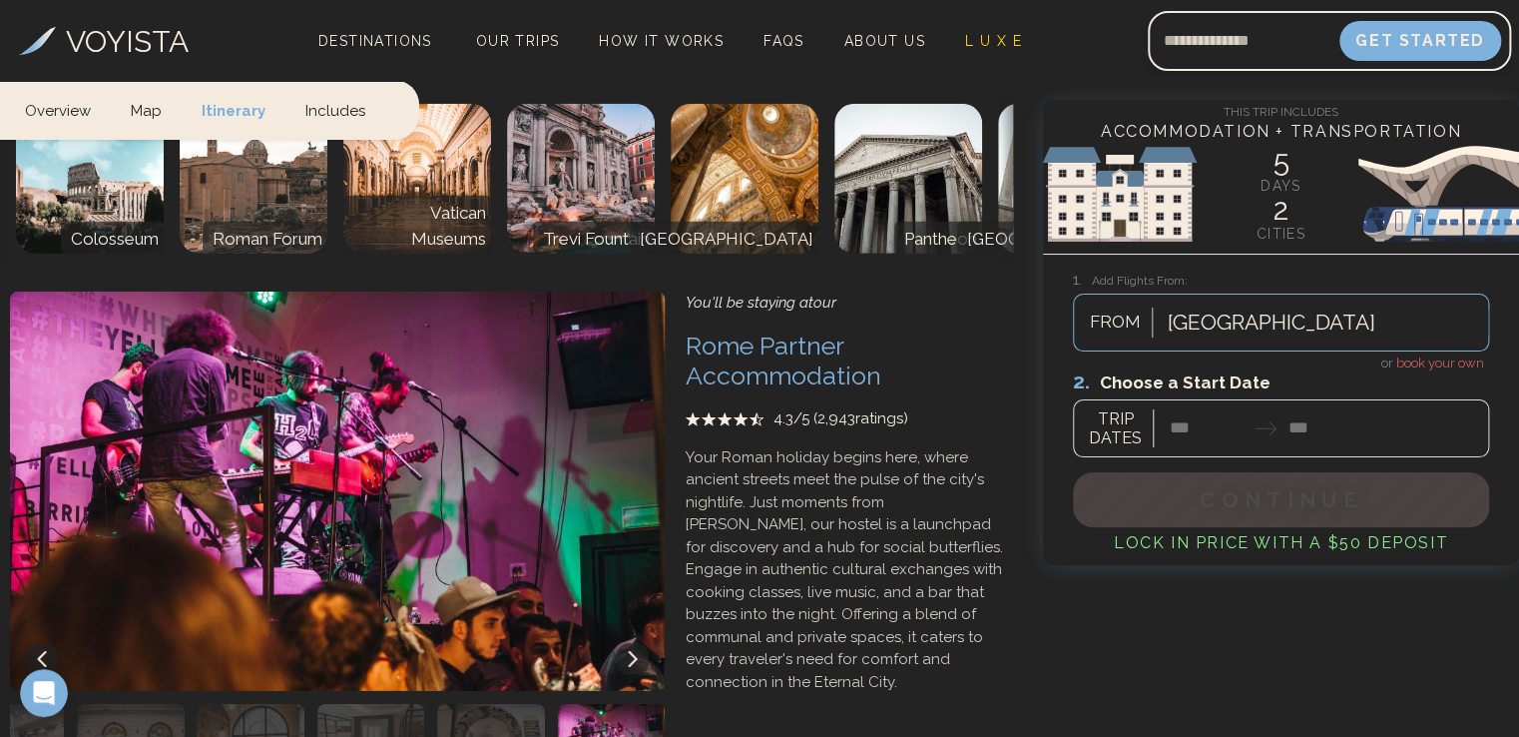
click at [631, 651] on icon at bounding box center [633, 659] width 16 height 16
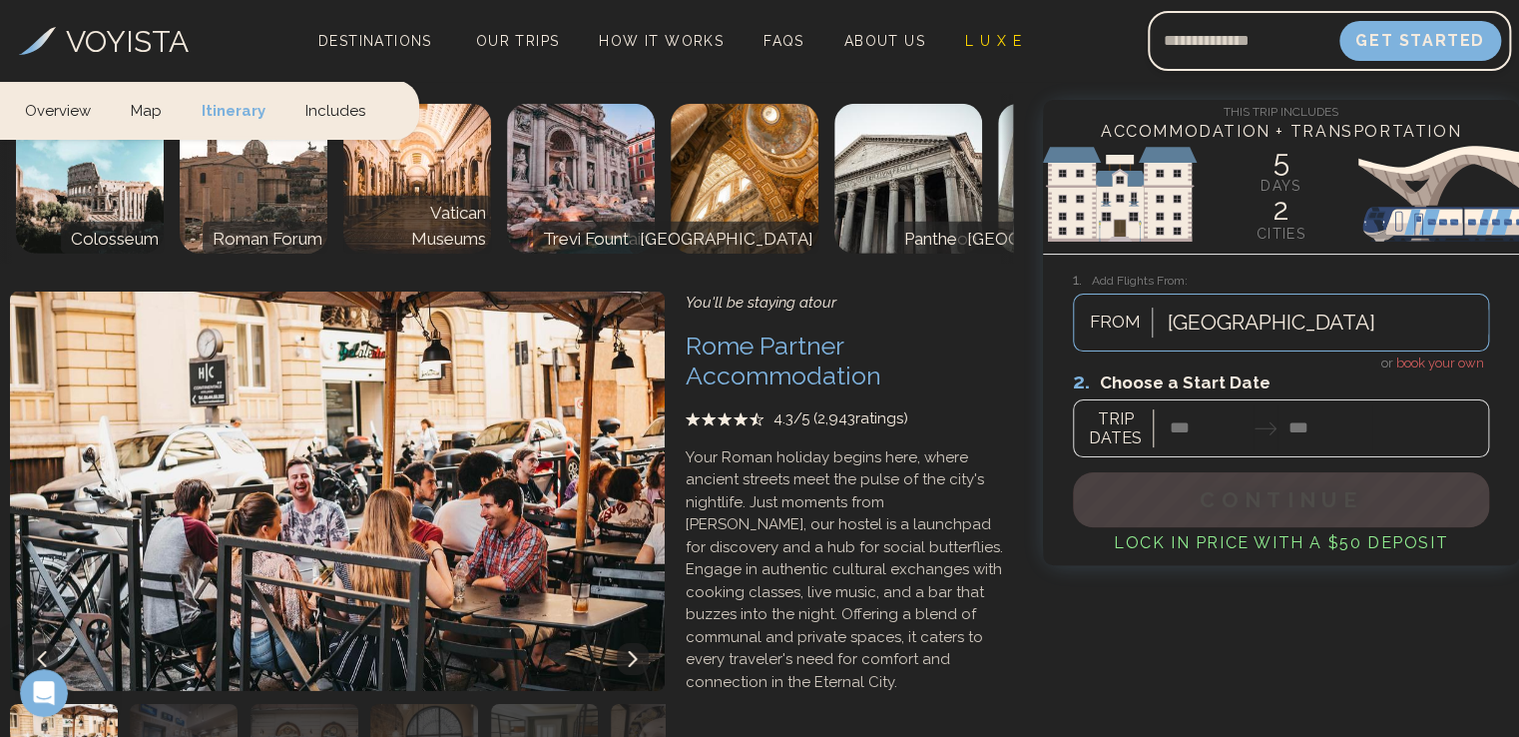
click at [735, 411] on icon at bounding box center [741, 419] width 16 height 16
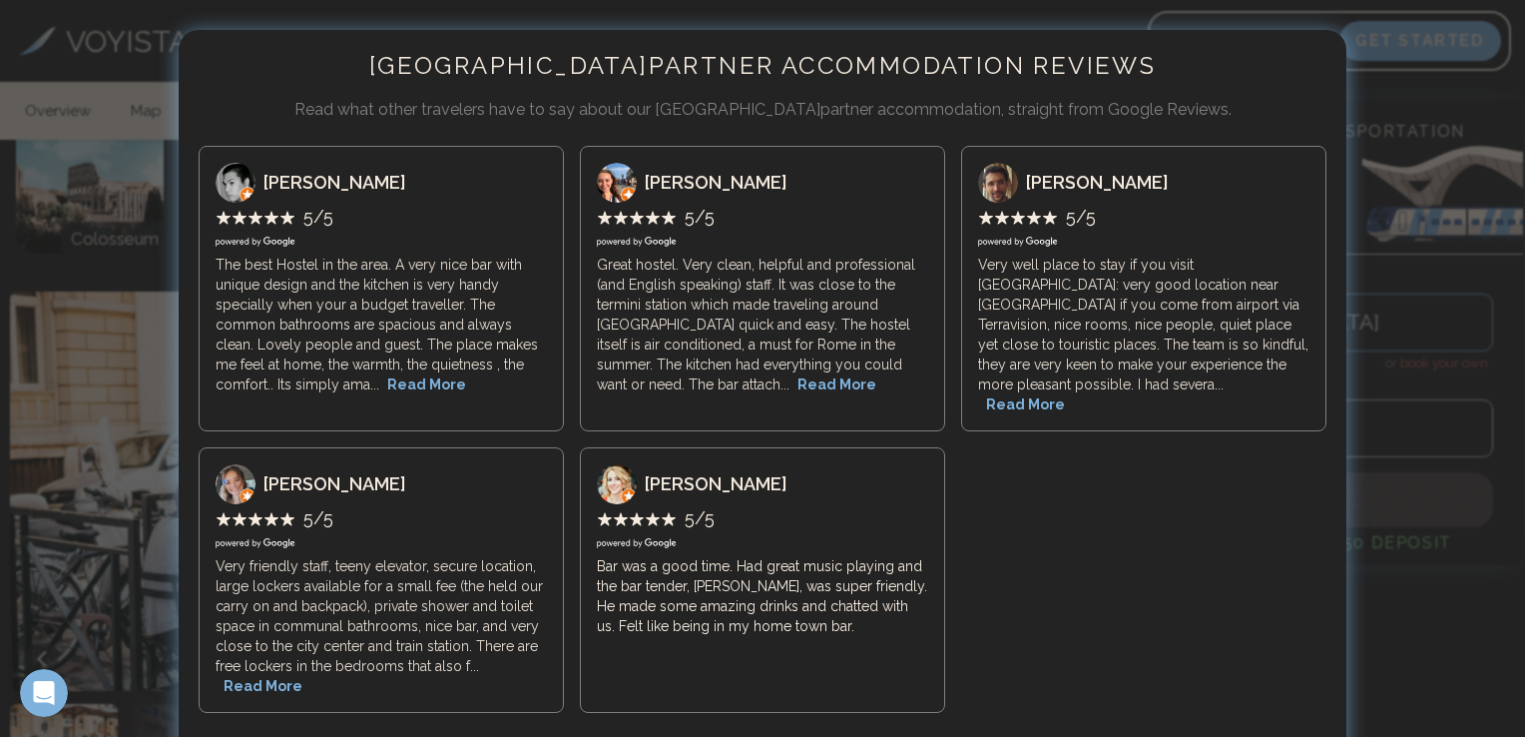
click at [290, 87] on div "Rome Partner Accommodation Reviews Read what other travelers have to say about …" at bounding box center [763, 427] width 1168 height 794
click at [1428, 317] on div at bounding box center [762, 368] width 1525 height 737
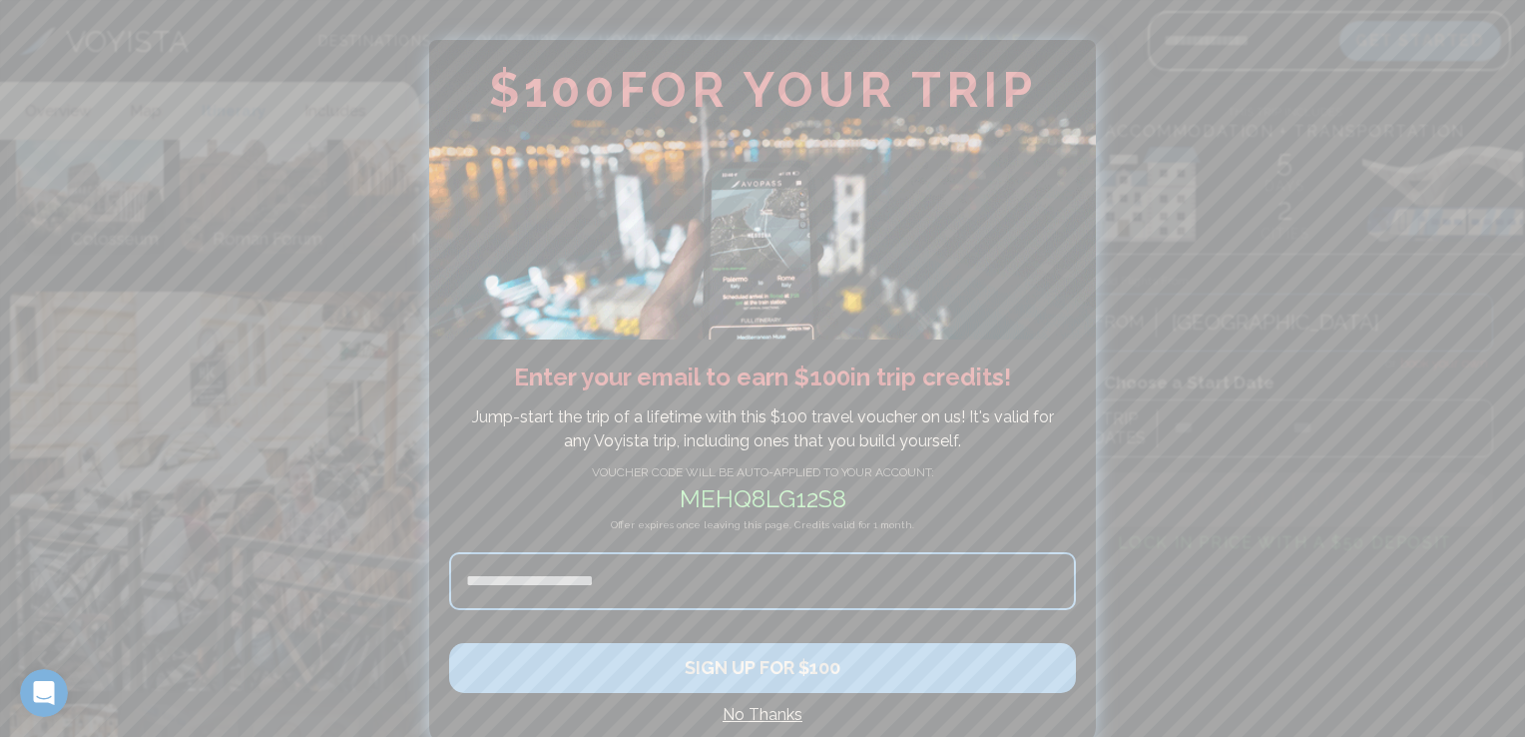
click at [760, 708] on h4 "No Thanks" at bounding box center [762, 715] width 627 height 24
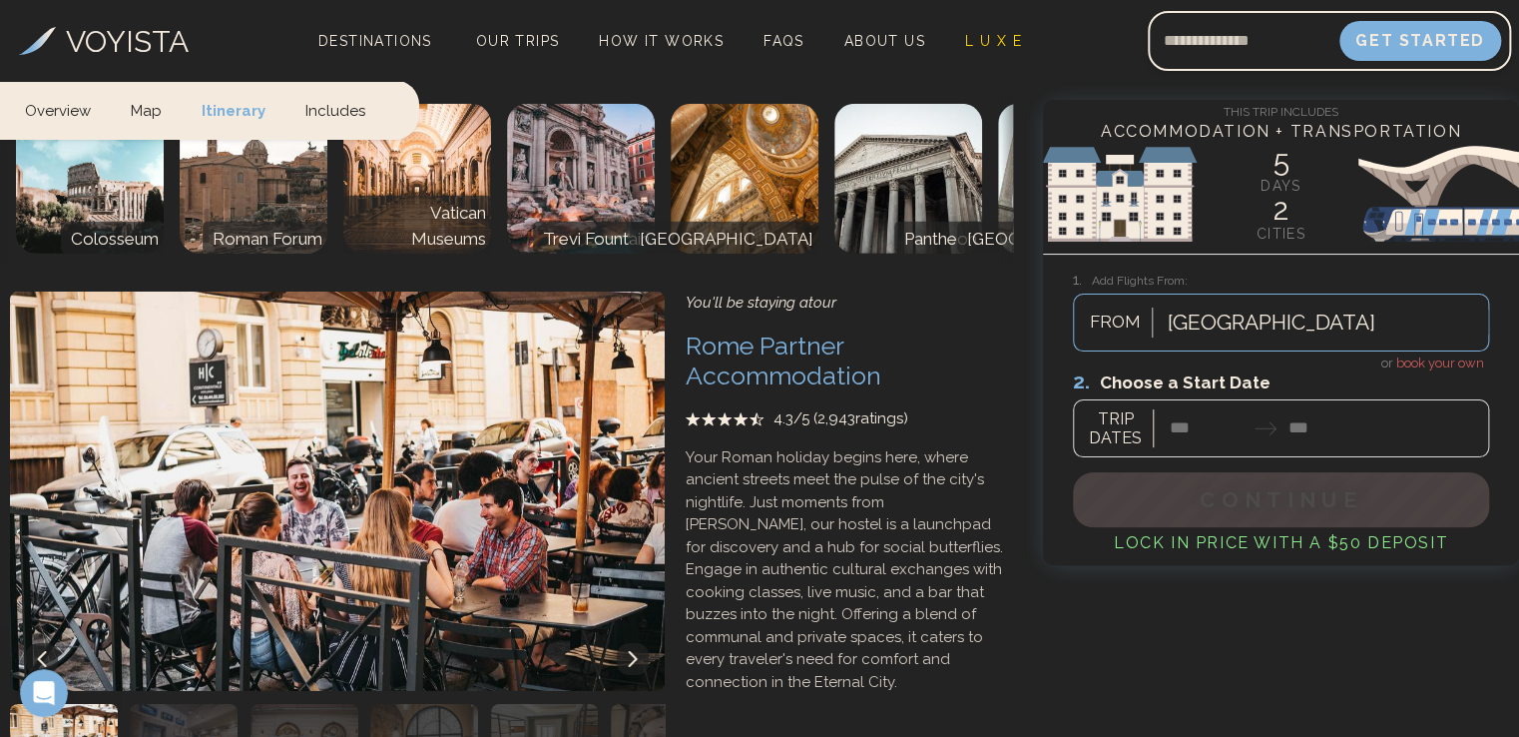
click at [155, 36] on h3 "VOYISTA" at bounding box center [127, 41] width 123 height 45
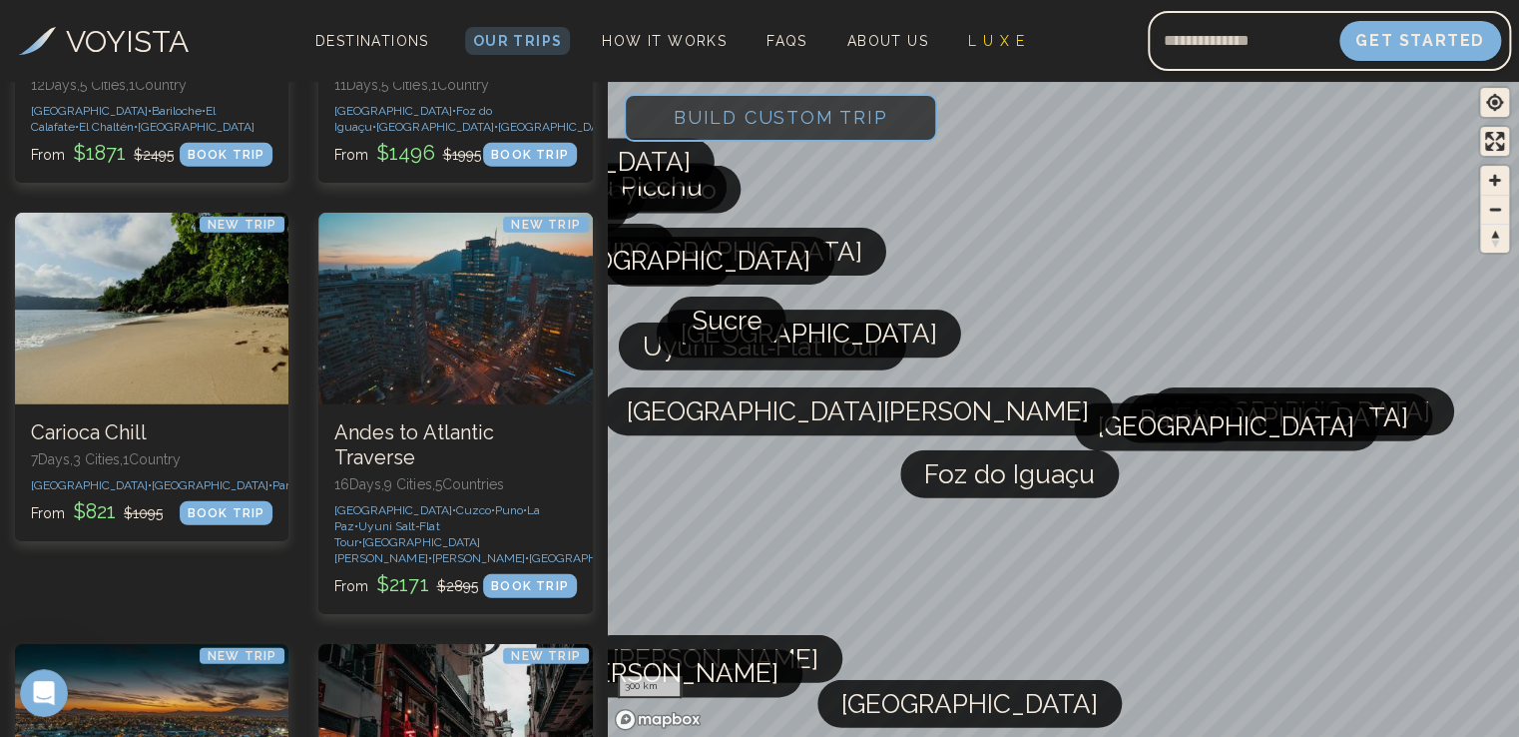
scroll to position [6536, 0]
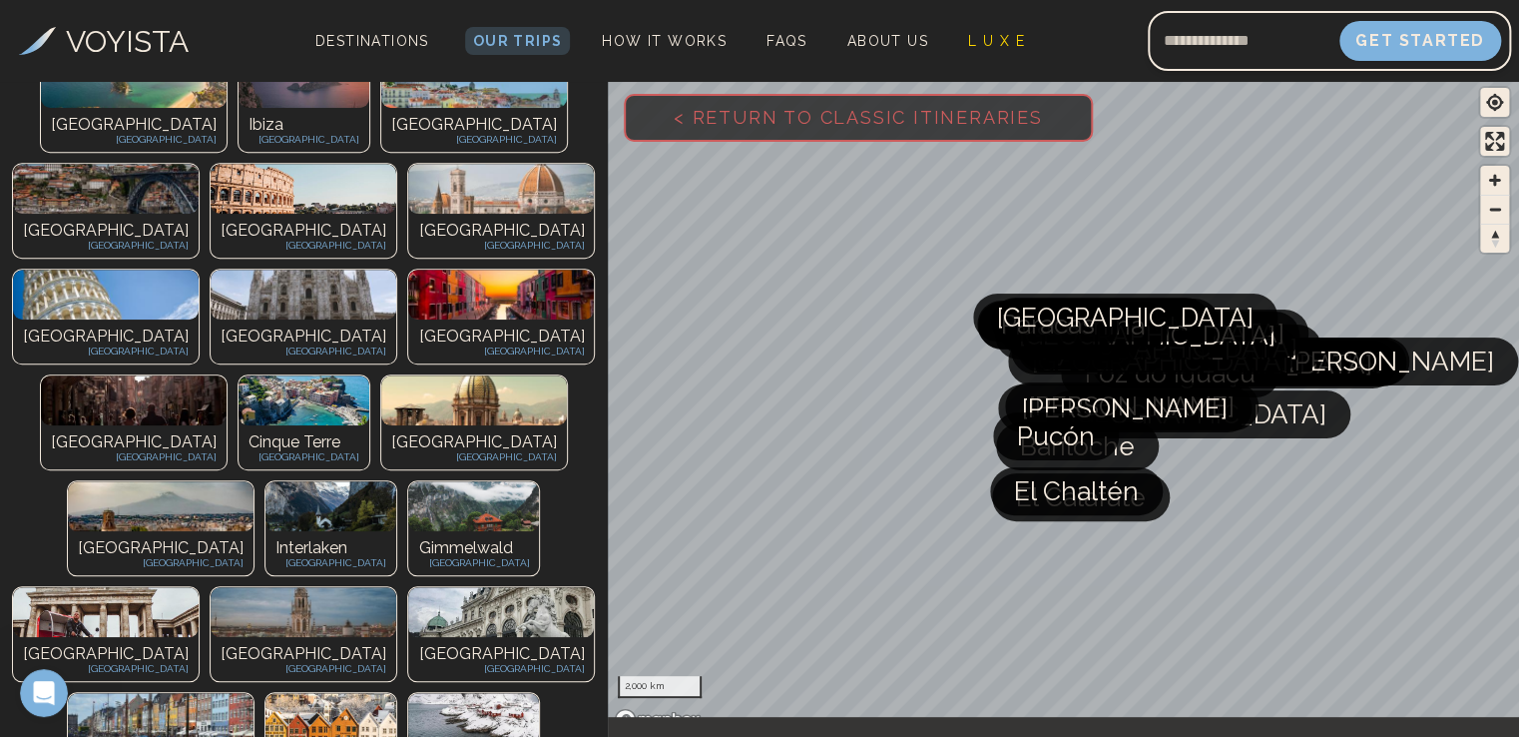
scroll to position [638, 0]
